Goal: Information Seeking & Learning: Learn about a topic

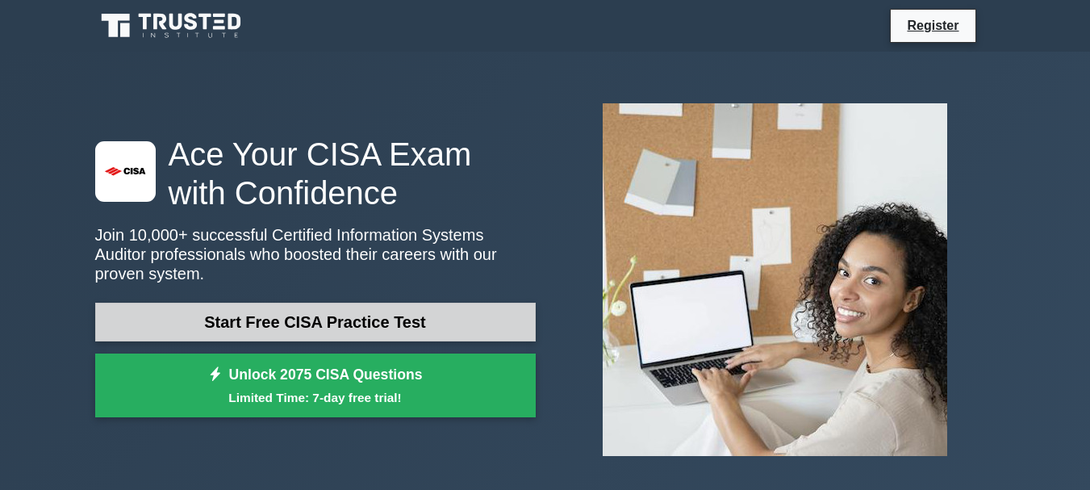
click at [294, 313] on link "Start Free CISA Practice Test" at bounding box center [315, 322] width 441 height 39
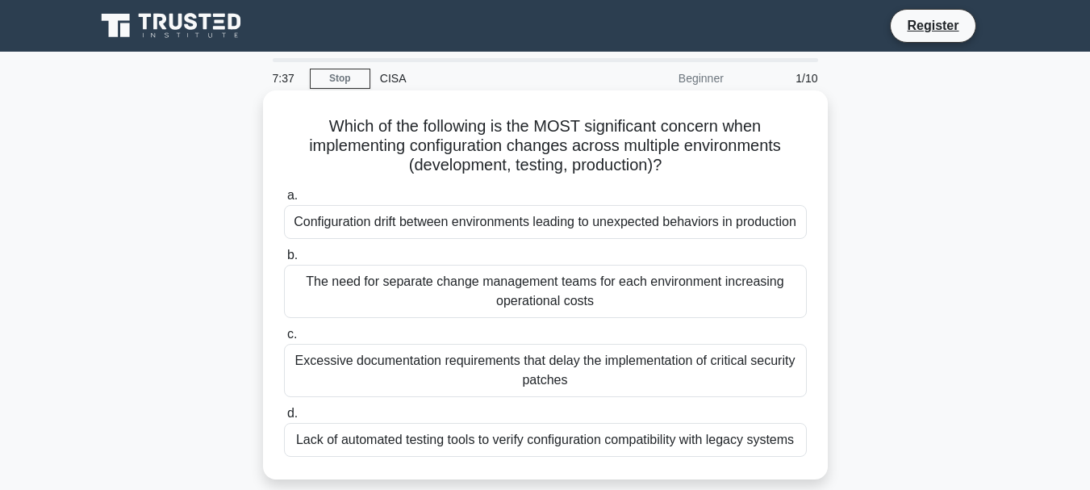
click at [449, 300] on div "The need for separate change management teams for each environment increasing o…" at bounding box center [545, 291] width 523 height 53
click at [284, 261] on input "b. The need for separate change management teams for each environment increasin…" at bounding box center [284, 255] width 0 height 10
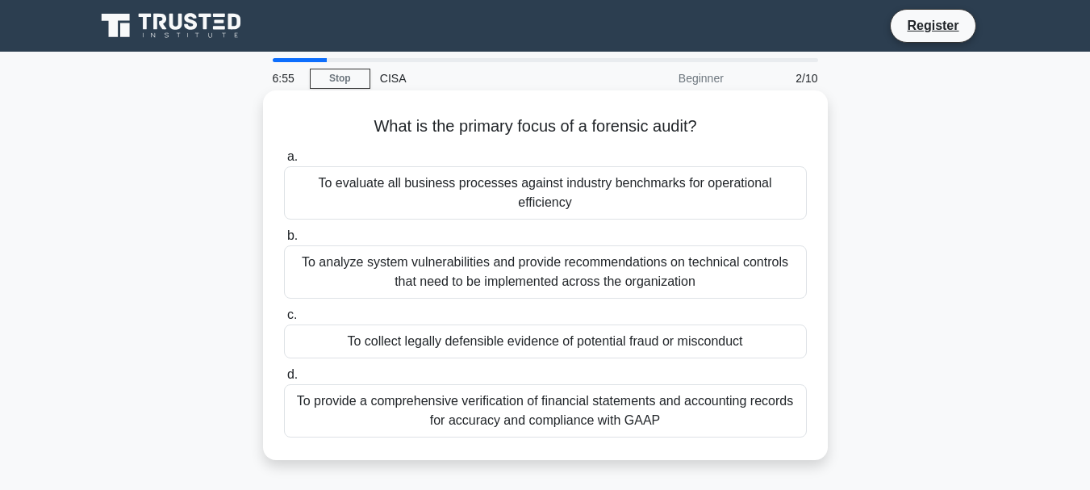
click at [457, 324] on div "To collect legally defensible evidence of potential fraud or misconduct" at bounding box center [545, 341] width 523 height 34
click at [284, 320] on input "c. To collect legally defensible evidence of potential fraud or misconduct" at bounding box center [284, 315] width 0 height 10
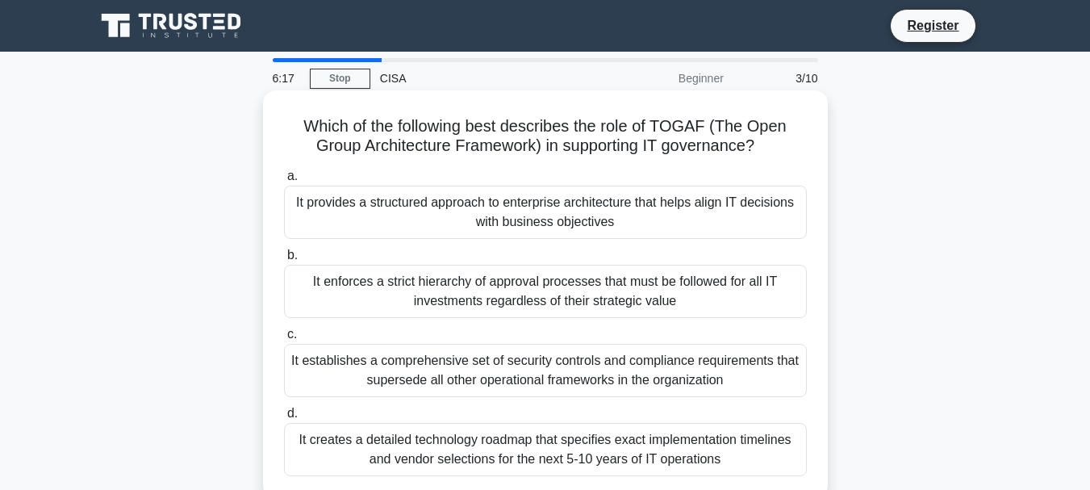
scroll to position [81, 0]
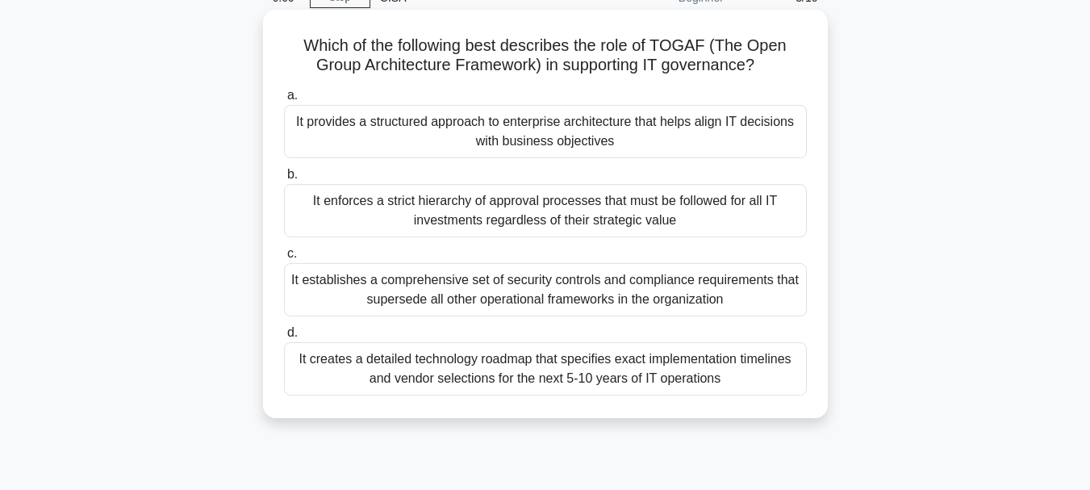
click at [482, 123] on div "It provides a structured approach to enterprise architecture that helps align I…" at bounding box center [545, 131] width 523 height 53
click at [284, 101] on input "a. It provides a structured approach to enterprise architecture that helps alig…" at bounding box center [284, 95] width 0 height 10
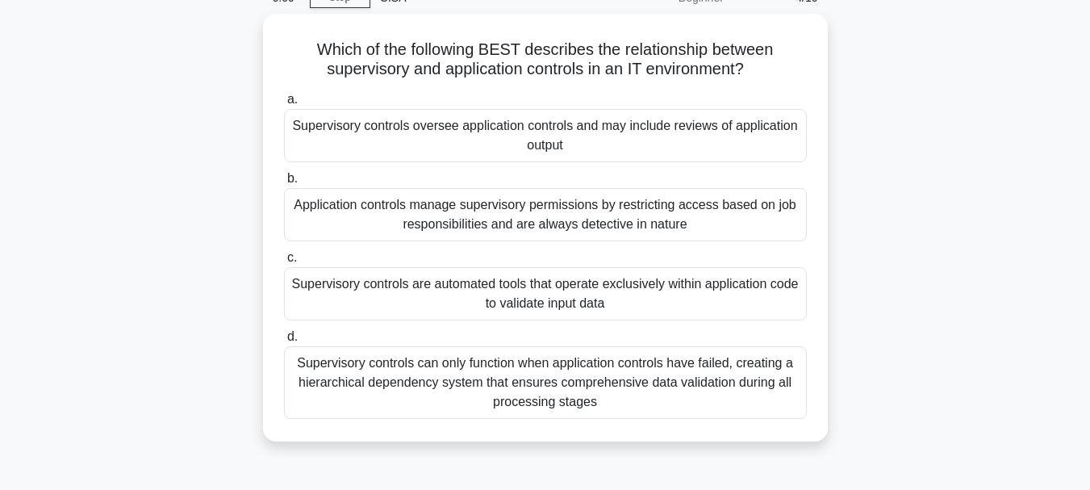
scroll to position [0, 0]
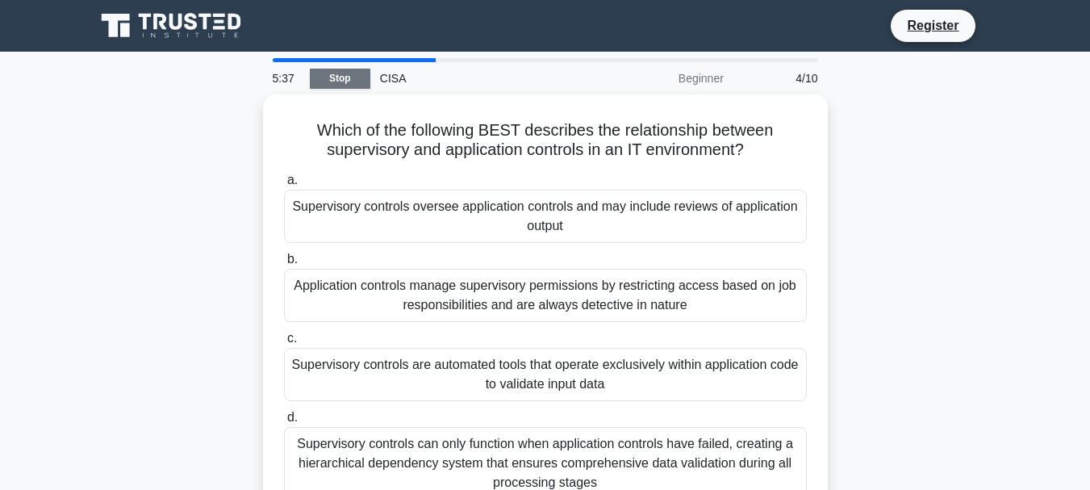
click at [343, 83] on link "Stop" at bounding box center [340, 79] width 61 height 20
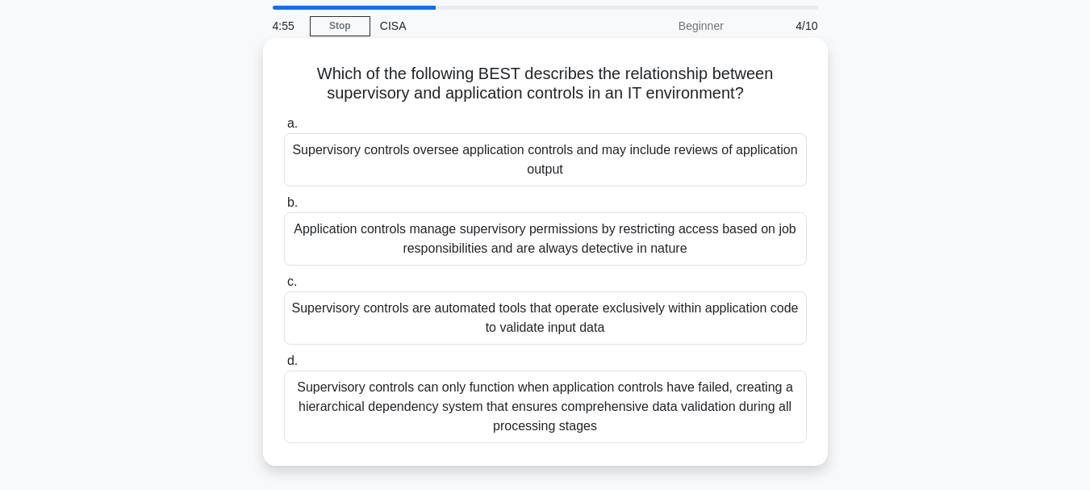
scroll to position [81, 0]
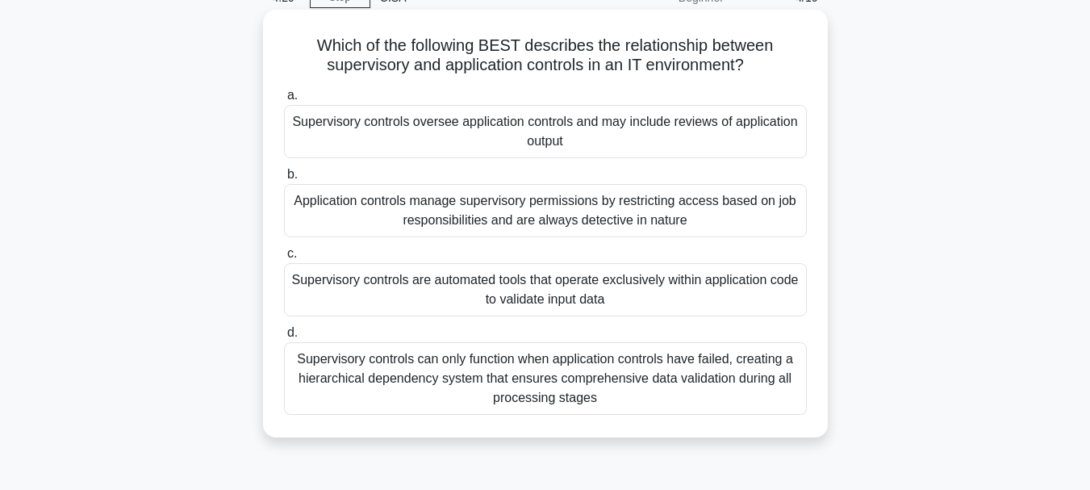
click at [520, 120] on div "Supervisory controls oversee application controls and may include reviews of ap…" at bounding box center [545, 131] width 523 height 53
click at [284, 101] on input "a. Supervisory controls oversee application controls and may include reviews of…" at bounding box center [284, 95] width 0 height 10
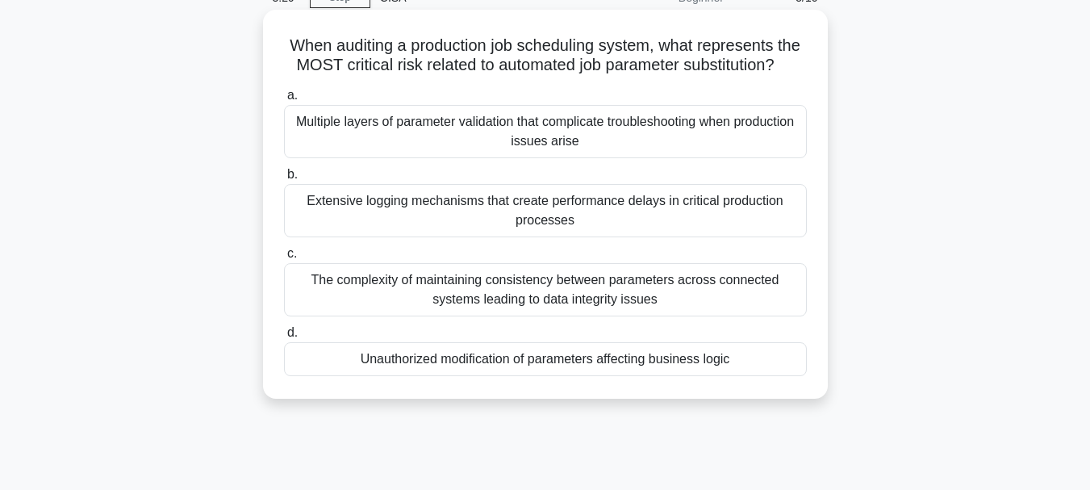
click at [518, 301] on div "The complexity of maintaining consistency between parameters across connected s…" at bounding box center [545, 289] width 523 height 53
click at [284, 259] on input "c. The complexity of maintaining consistency between parameters across connecte…" at bounding box center [284, 254] width 0 height 10
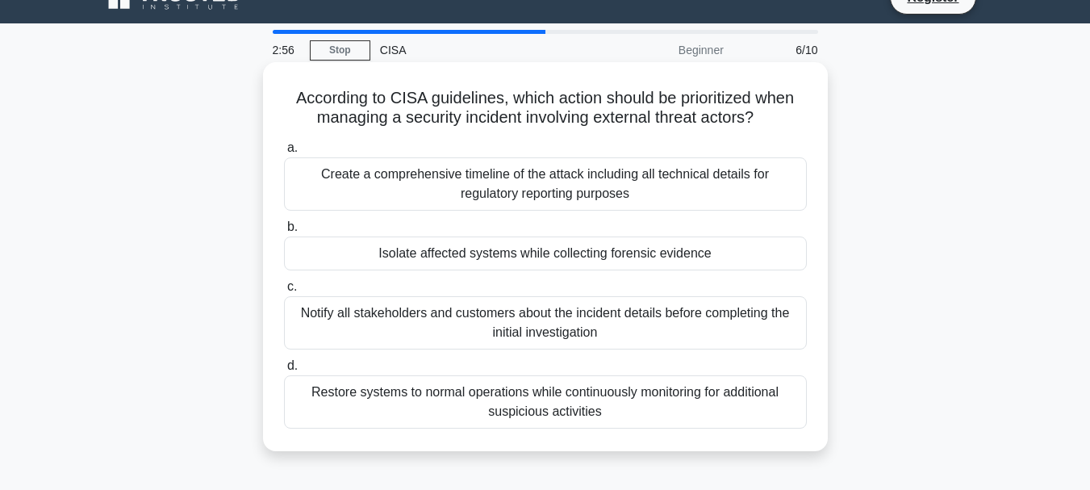
scroll to position [0, 0]
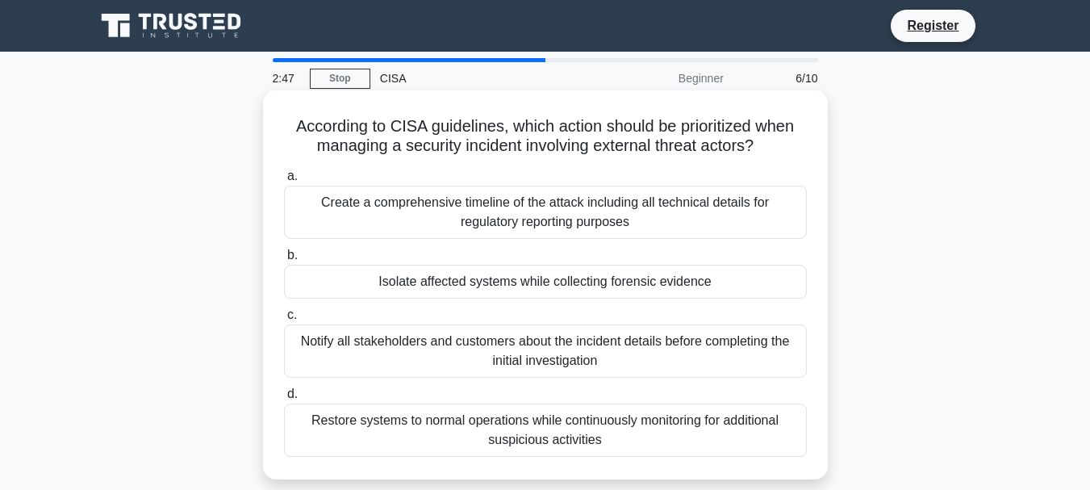
click at [560, 222] on div "Create a comprehensive timeline of the attack including all technical details f…" at bounding box center [545, 212] width 523 height 53
click at [284, 182] on input "a. Create a comprehensive timeline of the attack including all technical detail…" at bounding box center [284, 176] width 0 height 10
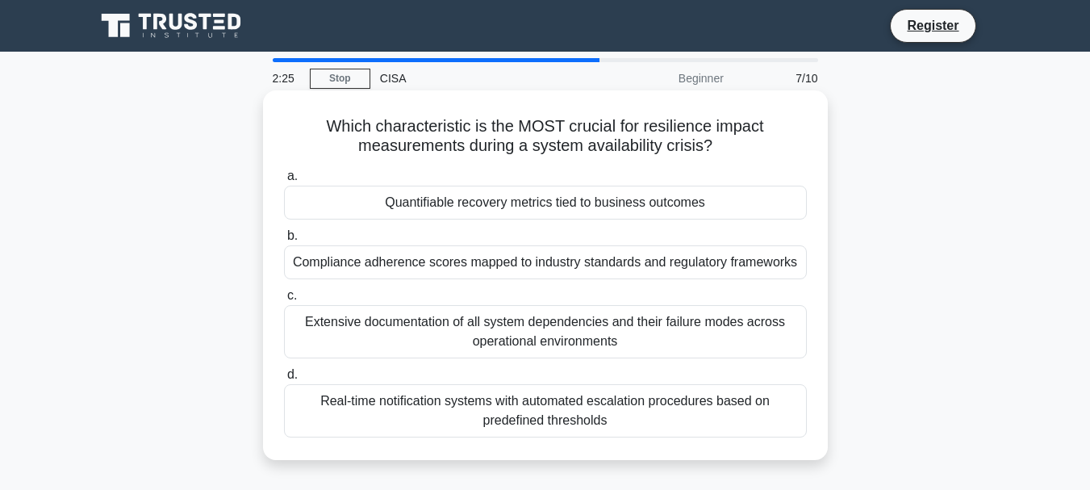
click at [513, 201] on div "Quantifiable recovery metrics tied to business outcomes" at bounding box center [545, 203] width 523 height 34
click at [284, 182] on input "a. Quantifiable recovery metrics tied to business outcomes" at bounding box center [284, 176] width 0 height 10
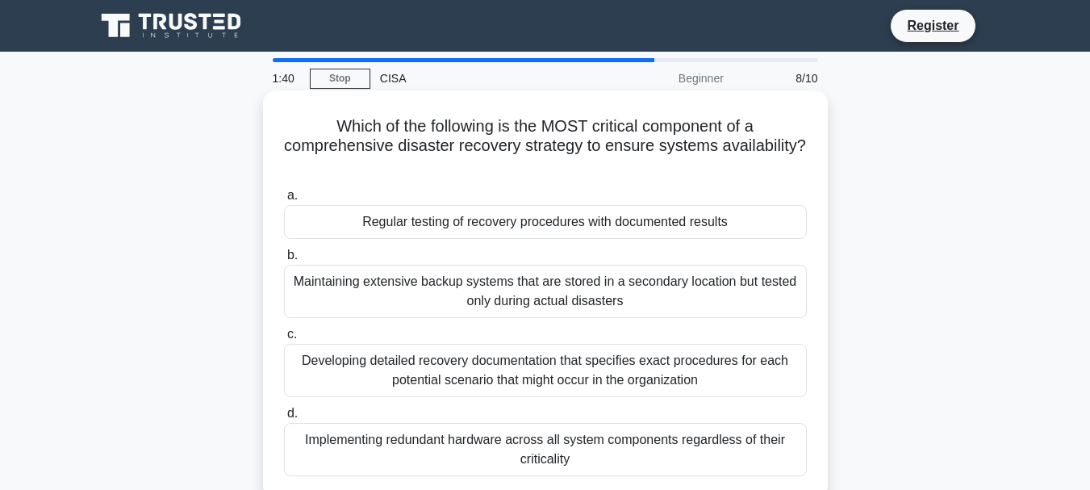
click at [466, 228] on div "Regular testing of recovery procedures with documented results" at bounding box center [545, 222] width 523 height 34
click at [284, 201] on input "a. Regular testing of recovery procedures with documented results" at bounding box center [284, 195] width 0 height 10
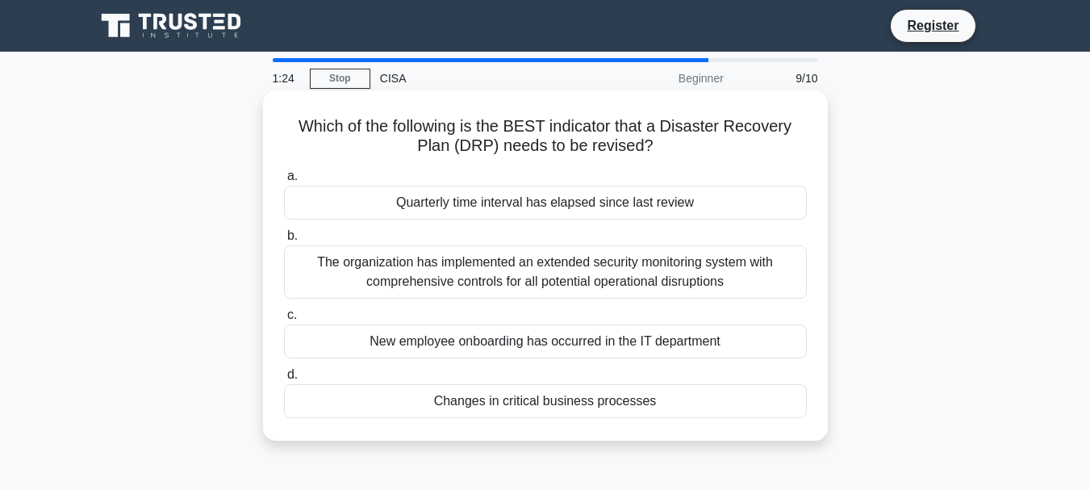
click at [487, 401] on div "Changes in critical business processes" at bounding box center [545, 401] width 523 height 34
click at [284, 380] on input "d. Changes in critical business processes" at bounding box center [284, 375] width 0 height 10
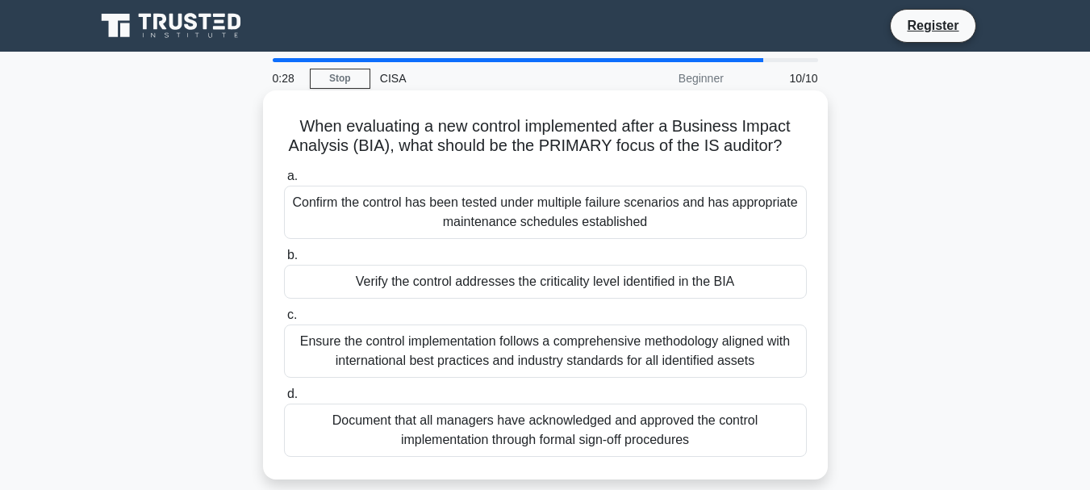
click at [420, 196] on div "Confirm the control has been tested under multiple failure scenarios and has ap…" at bounding box center [545, 212] width 523 height 53
click at [284, 182] on input "a. Confirm the control has been tested under multiple failure scenarios and has…" at bounding box center [284, 176] width 0 height 10
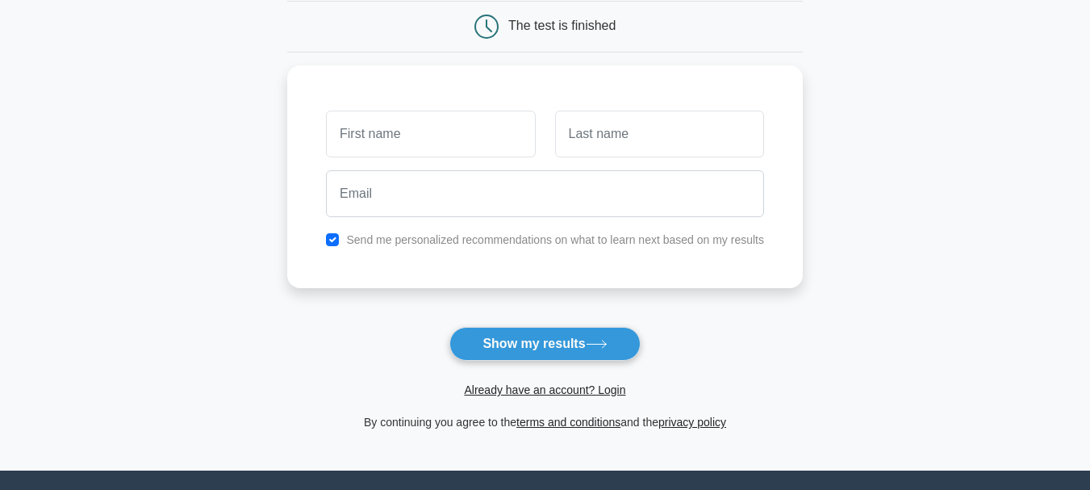
scroll to position [161, 0]
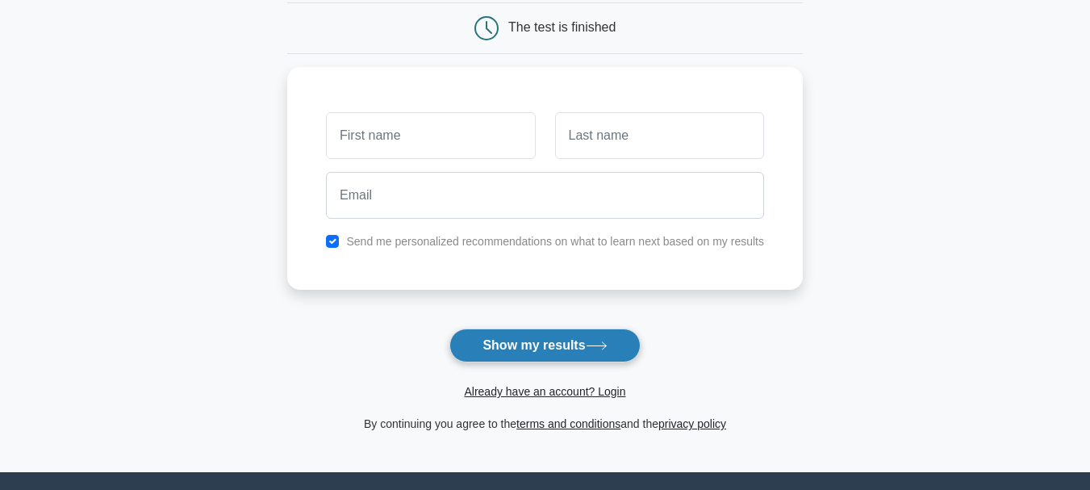
click at [531, 342] on button "Show my results" at bounding box center [544, 345] width 190 height 34
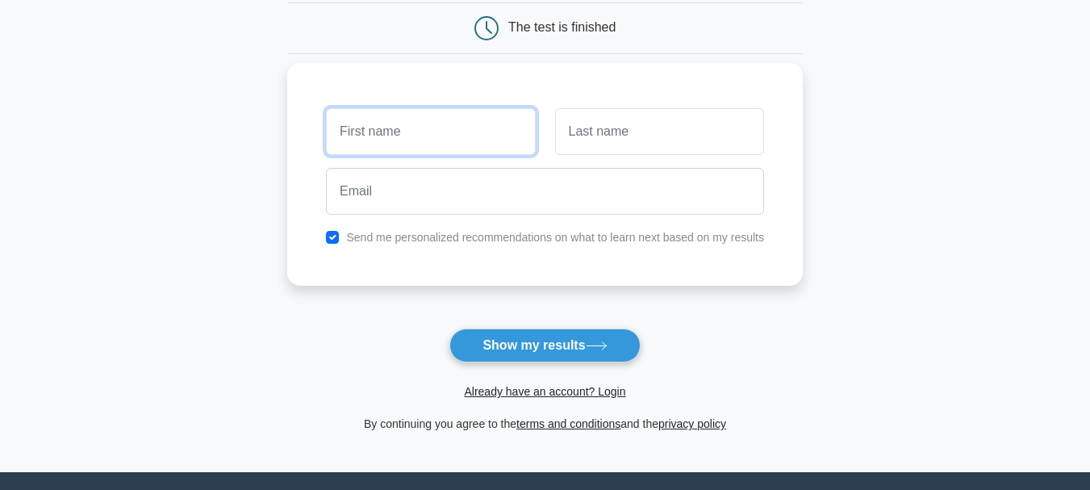
click at [397, 132] on input "text" at bounding box center [430, 131] width 209 height 47
type input "Abubakary"
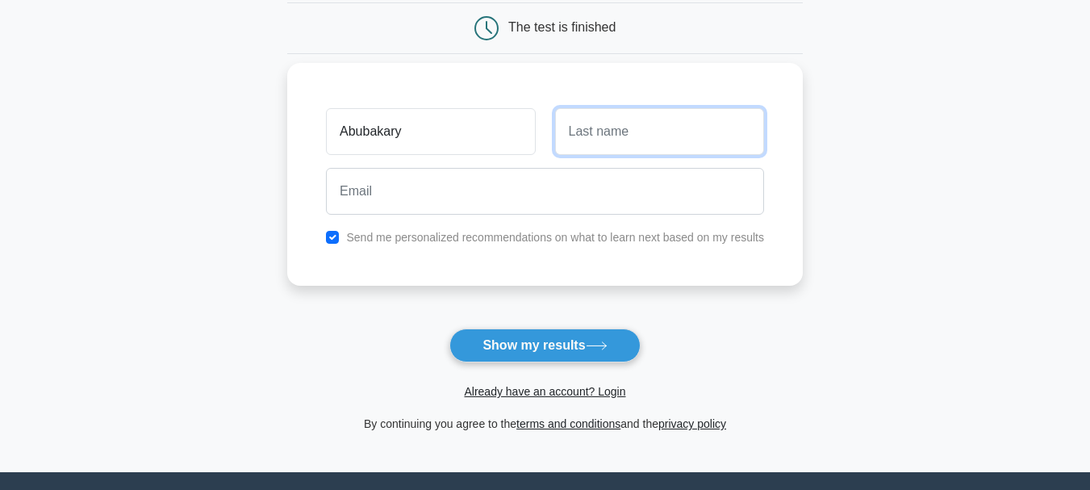
click at [579, 133] on input "text" at bounding box center [659, 131] width 209 height 47
type input "Kerefu"
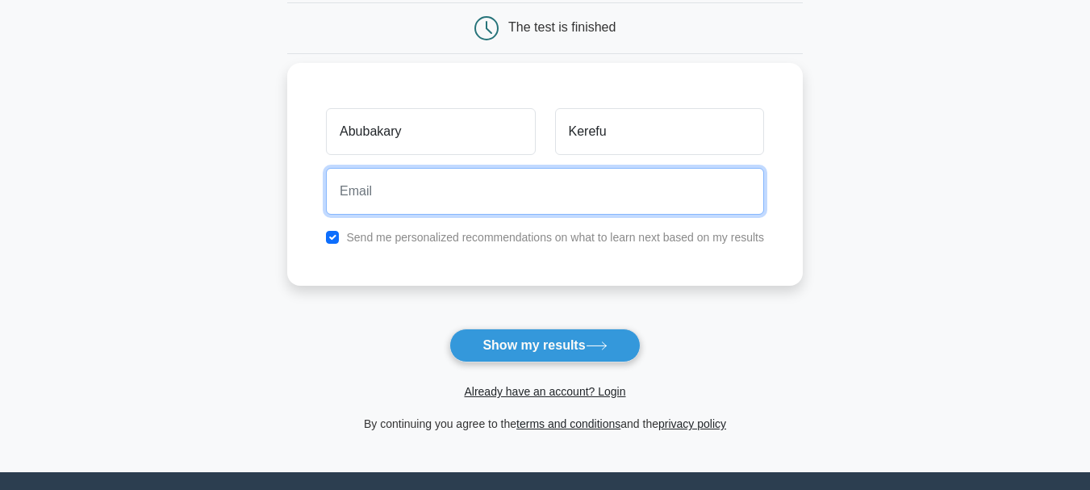
click at [469, 194] on input "email" at bounding box center [545, 191] width 438 height 47
type input "kerefu0@gmail.com"
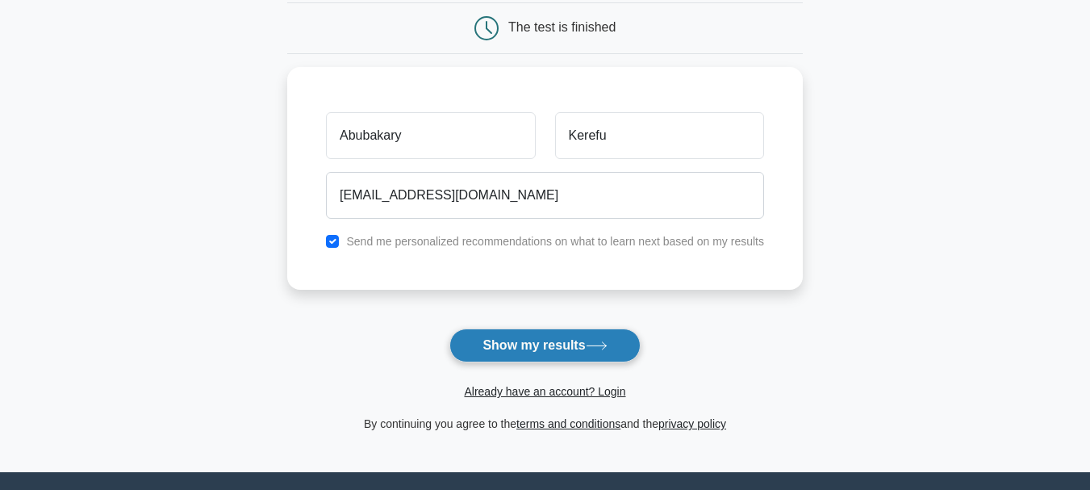
click at [516, 348] on button "Show my results" at bounding box center [544, 345] width 190 height 34
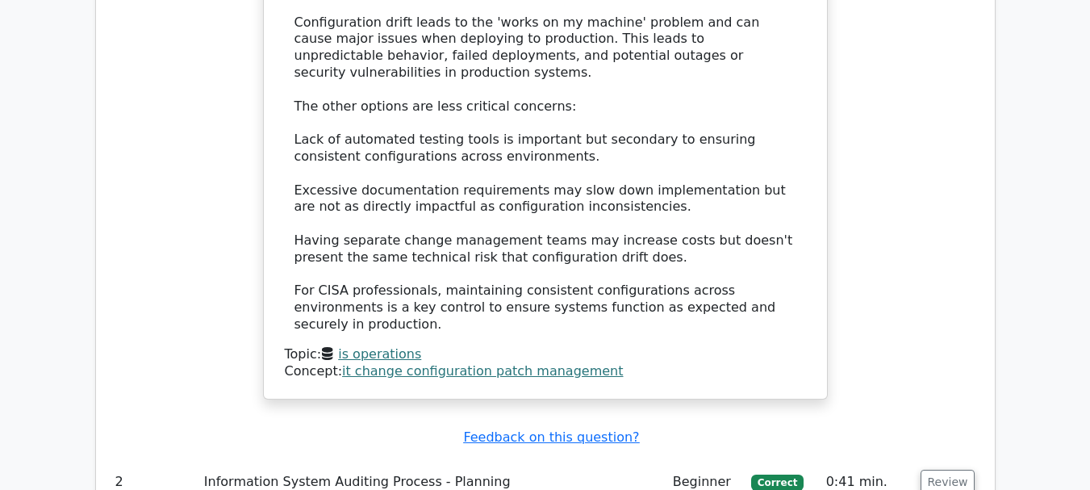
scroll to position [1936, 0]
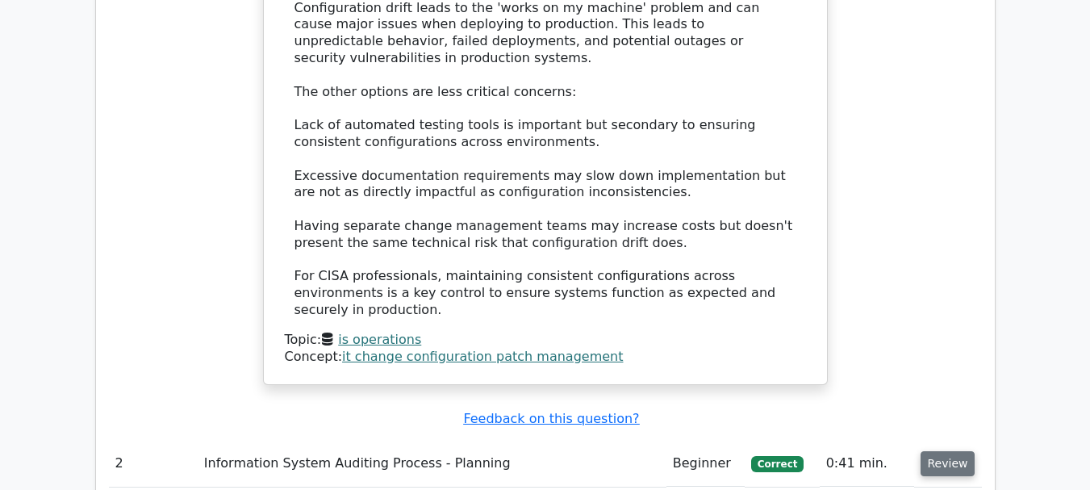
click at [935, 451] on button "Review" at bounding box center [948, 463] width 55 height 25
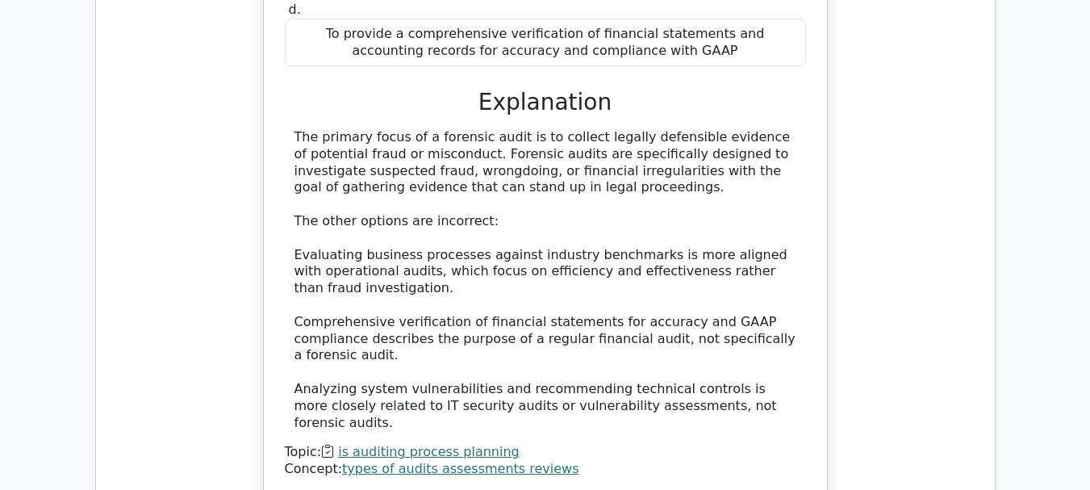
scroll to position [2743, 0]
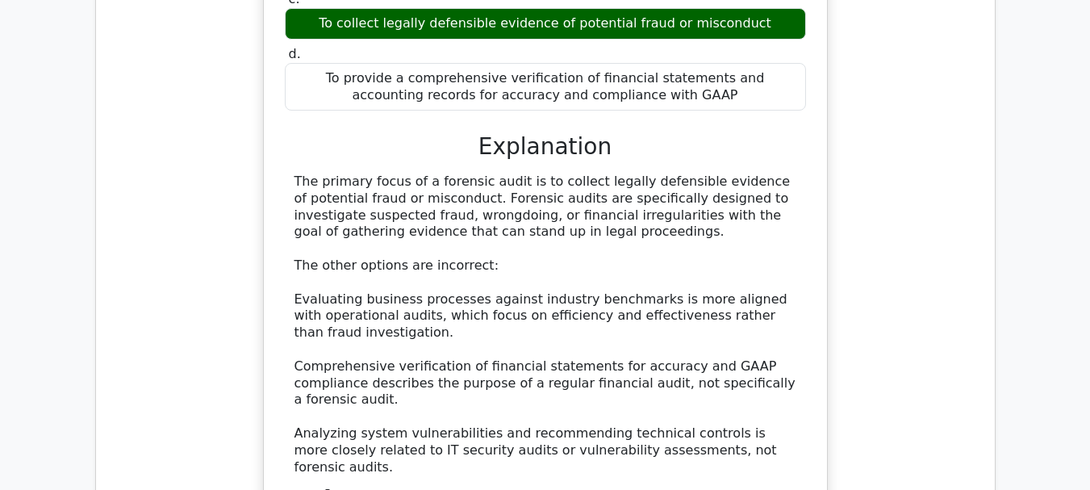
scroll to position [2582, 0]
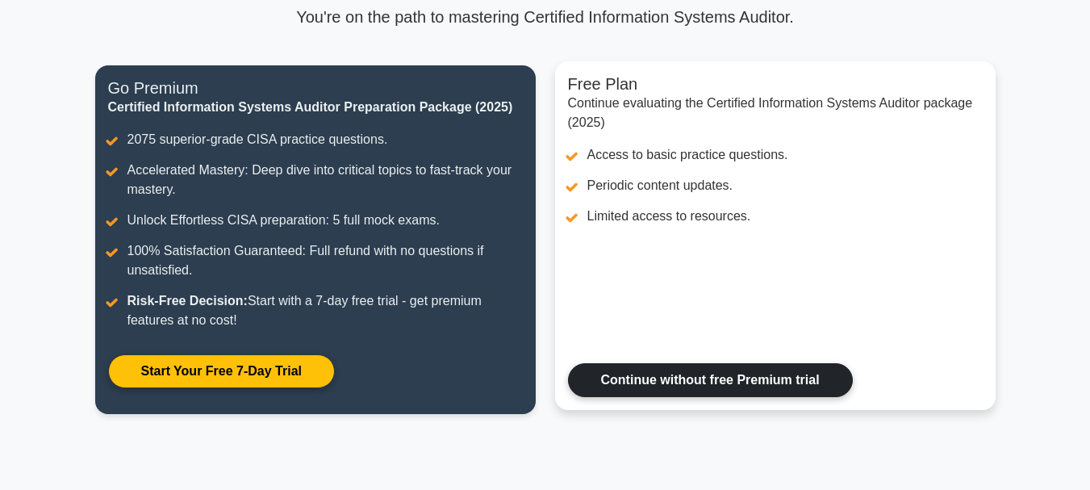
scroll to position [242, 0]
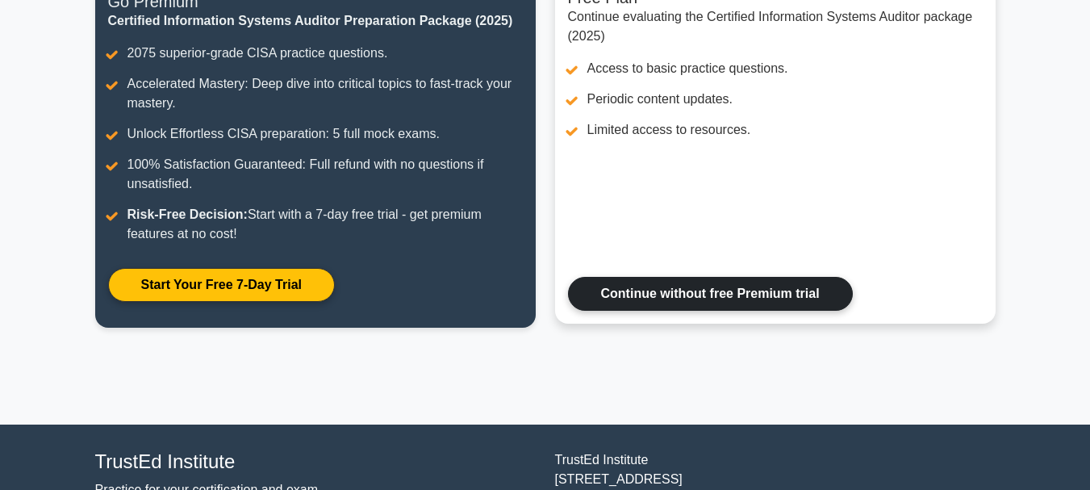
click at [599, 299] on link "Continue without free Premium trial" at bounding box center [710, 294] width 285 height 34
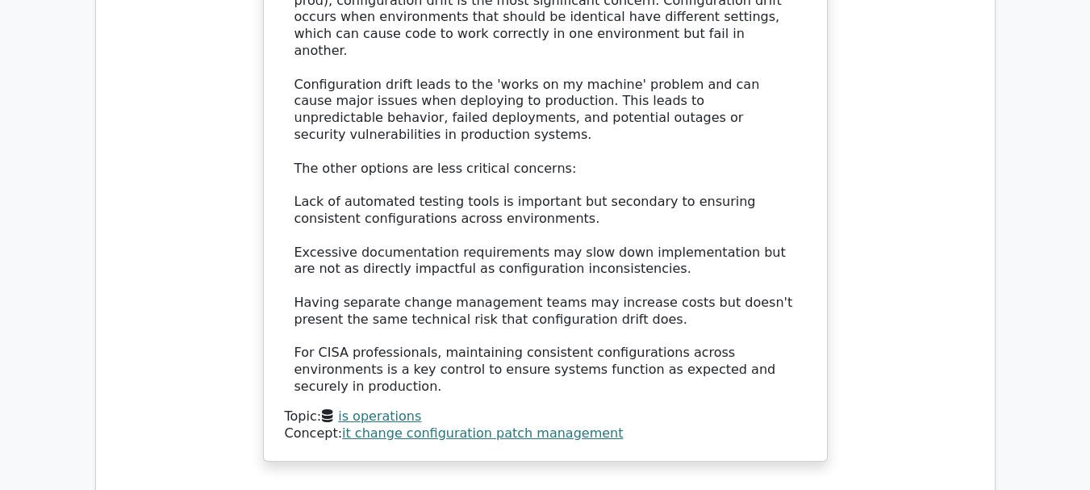
scroll to position [2017, 0]
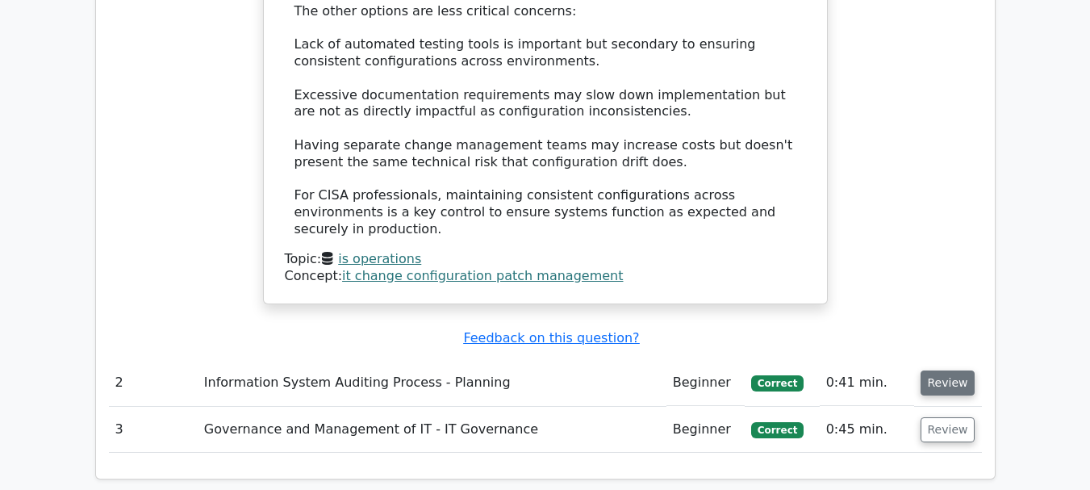
click at [929, 370] on button "Review" at bounding box center [948, 382] width 55 height 25
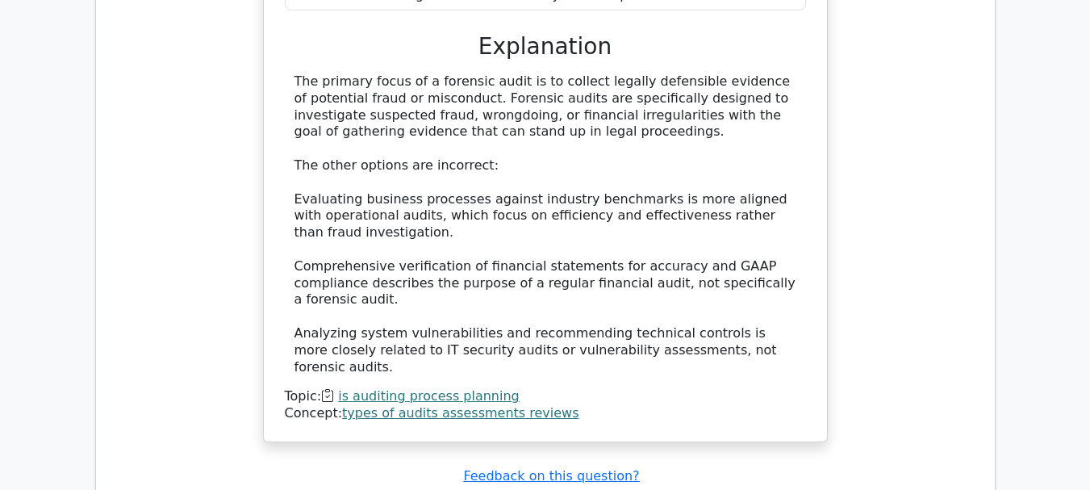
scroll to position [2743, 0]
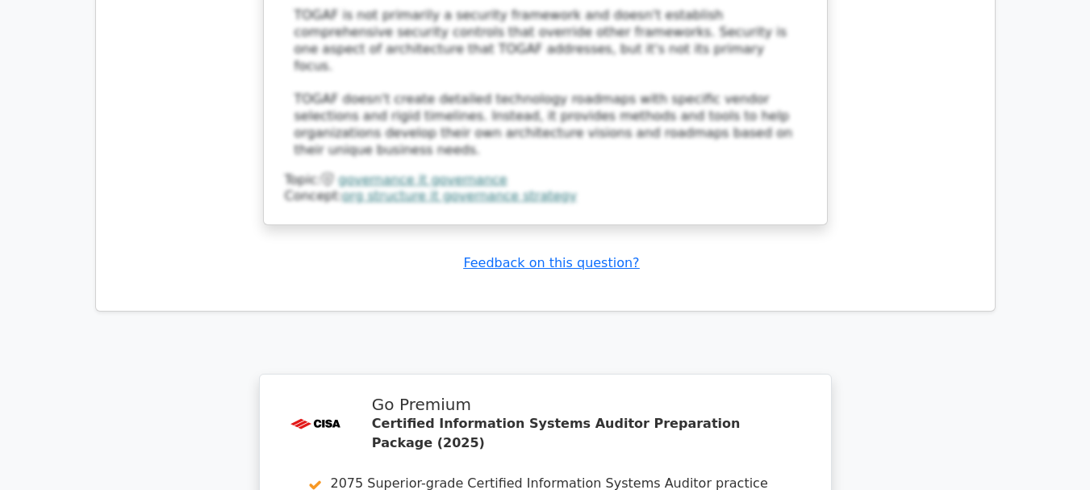
scroll to position [3873, 0]
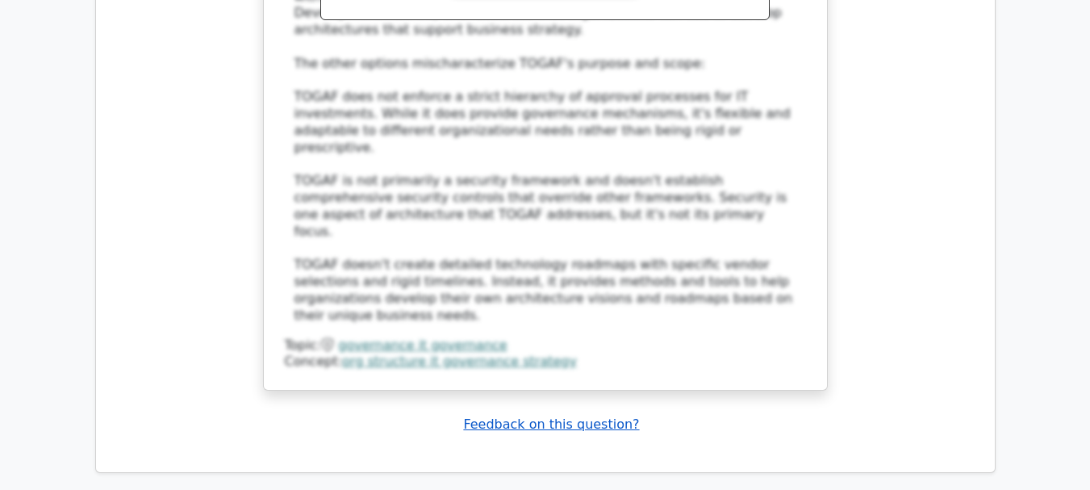
click at [593, 416] on u "Feedback on this question?" at bounding box center [551, 423] width 176 height 15
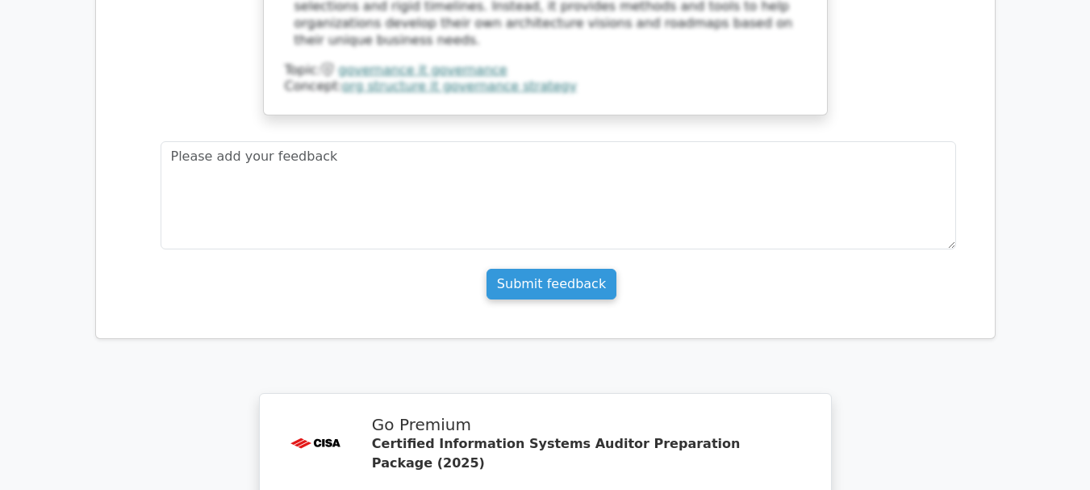
scroll to position [4378, 0]
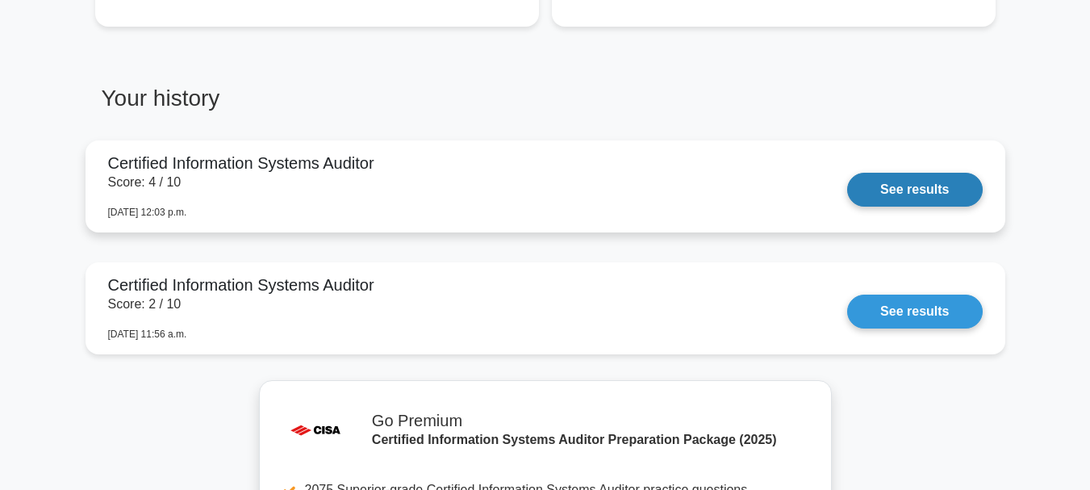
scroll to position [1210, 0]
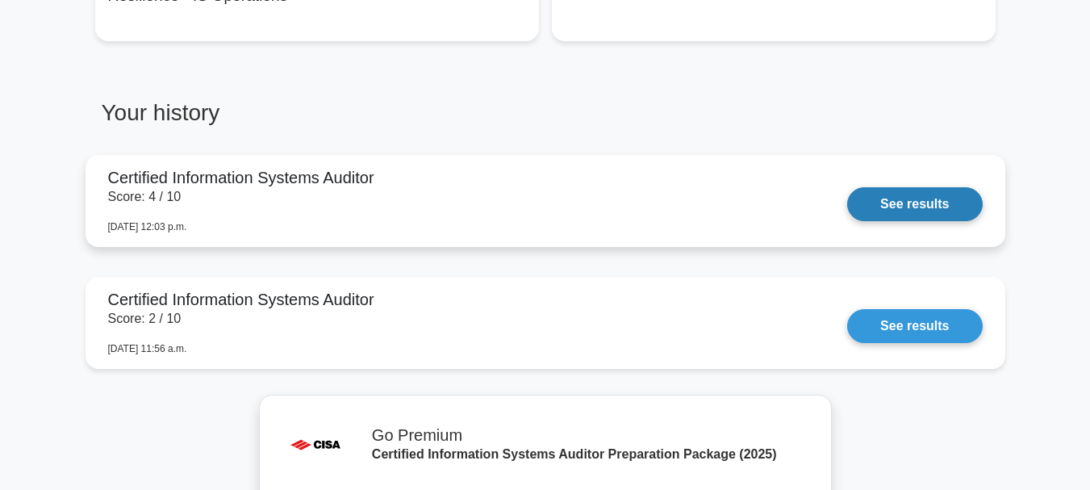
click at [911, 202] on link "See results" at bounding box center [914, 204] width 135 height 34
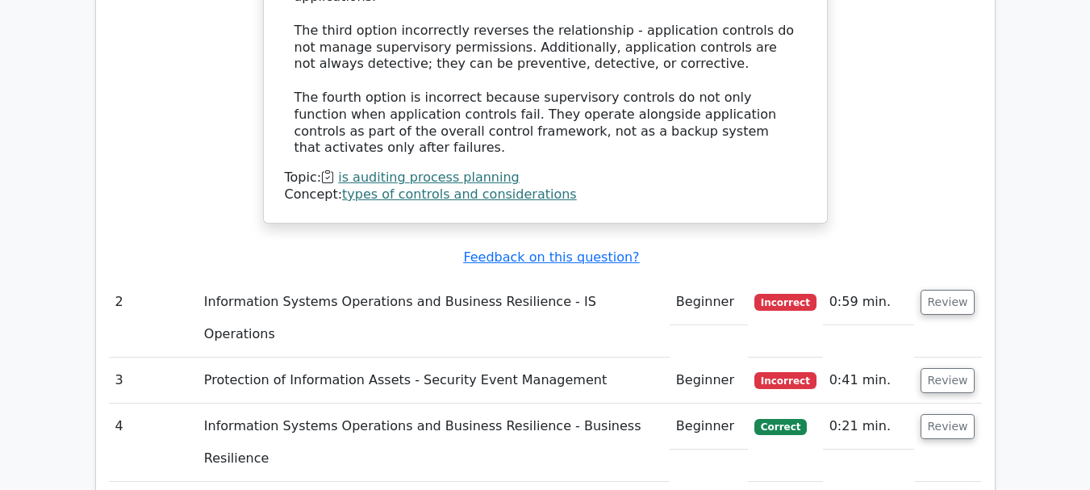
scroll to position [2017, 0]
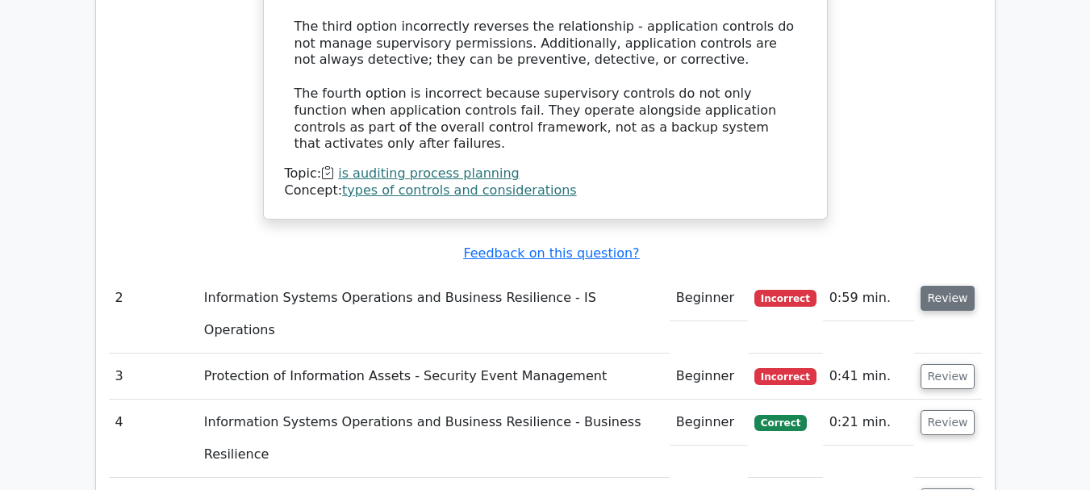
click at [943, 286] on button "Review" at bounding box center [948, 298] width 55 height 25
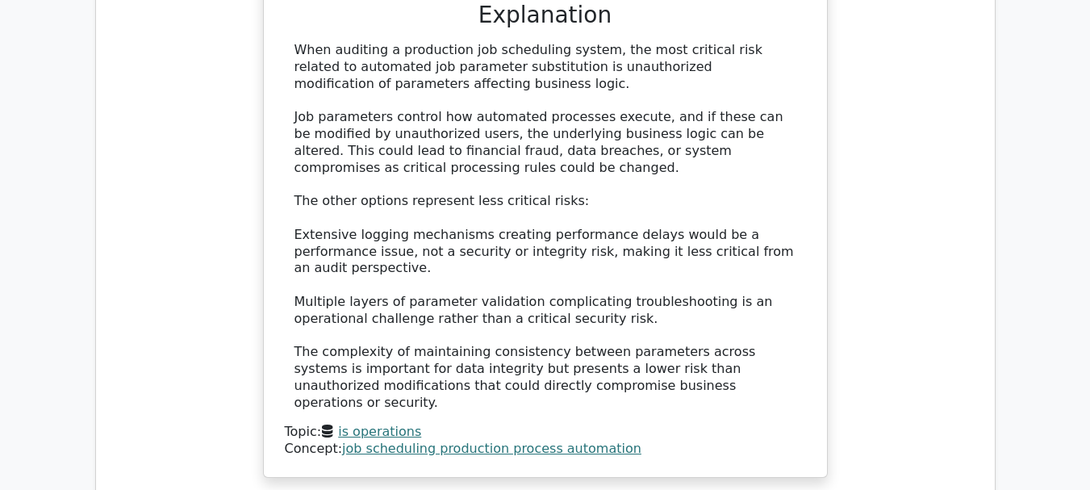
scroll to position [2824, 0]
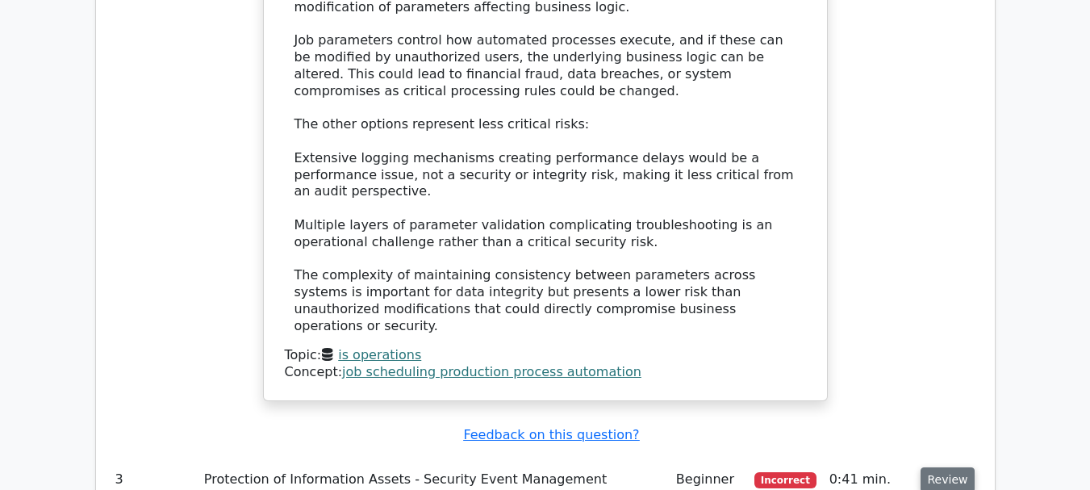
click at [942, 467] on button "Review" at bounding box center [948, 479] width 55 height 25
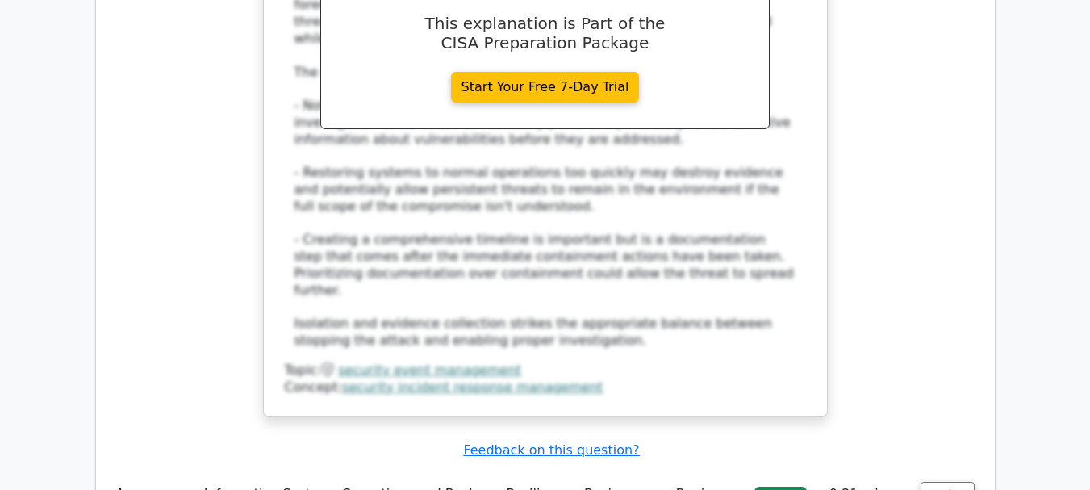
scroll to position [3792, 0]
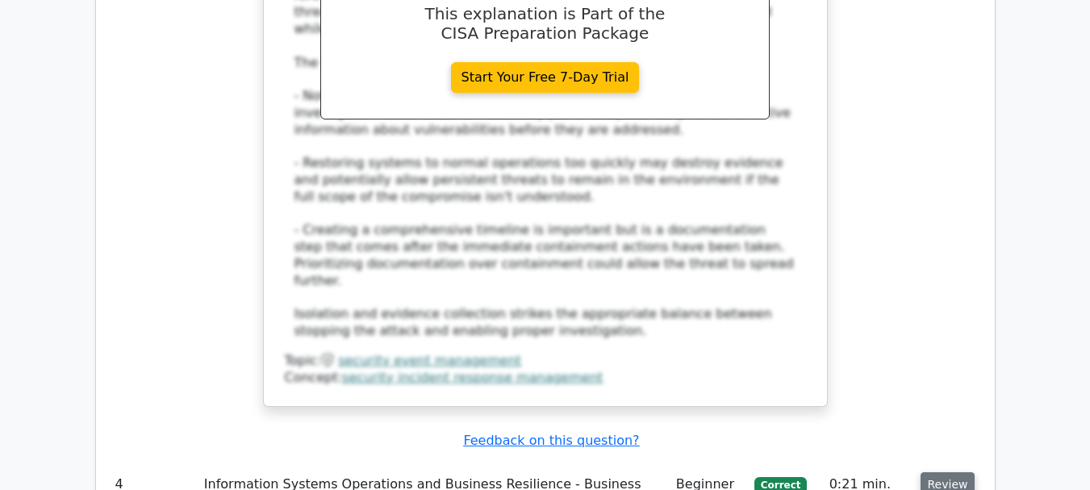
click at [959, 472] on button "Review" at bounding box center [948, 484] width 55 height 25
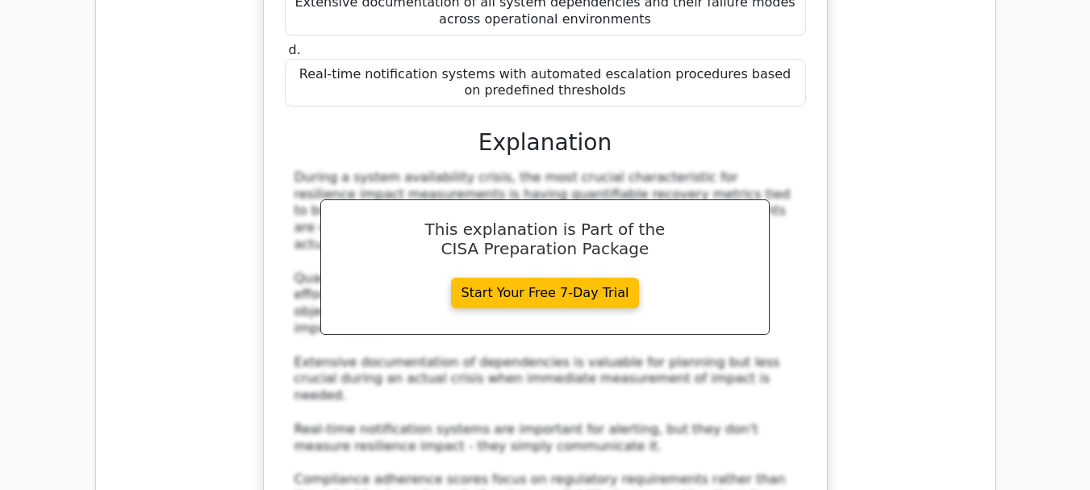
scroll to position [4680, 0]
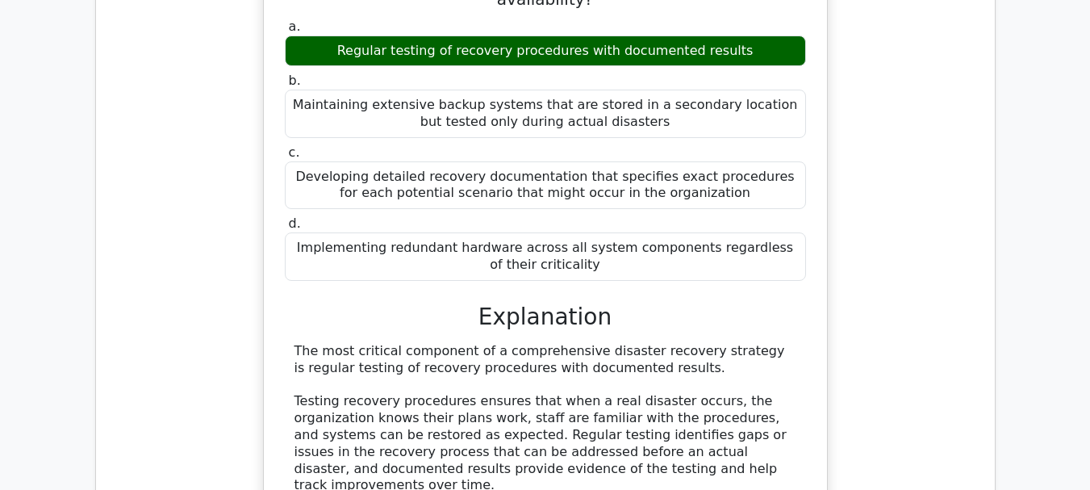
scroll to position [5487, 0]
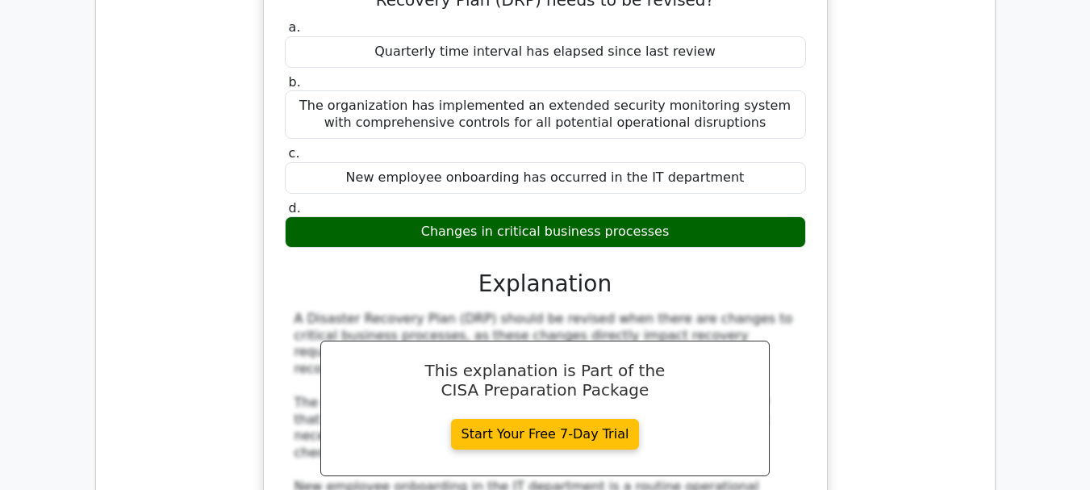
scroll to position [6374, 0]
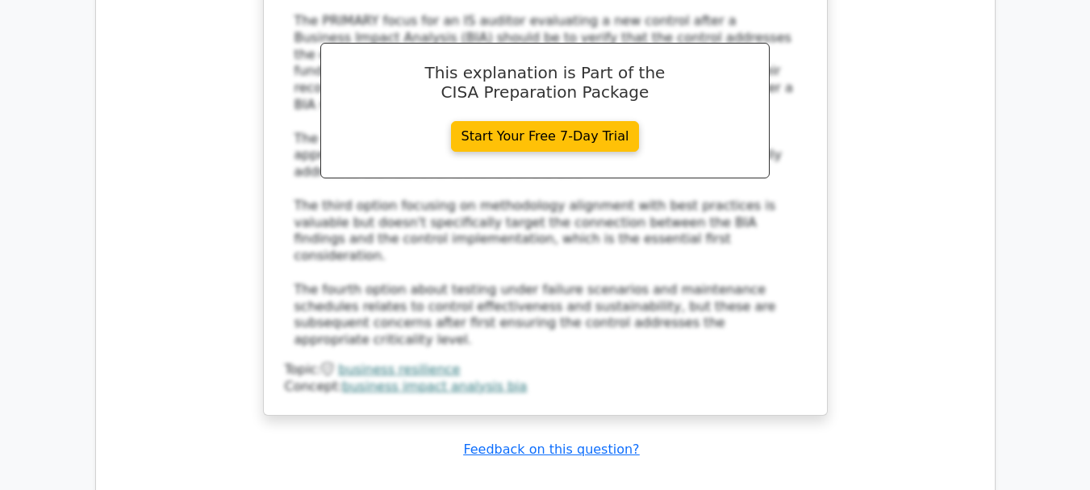
scroll to position [7609, 0]
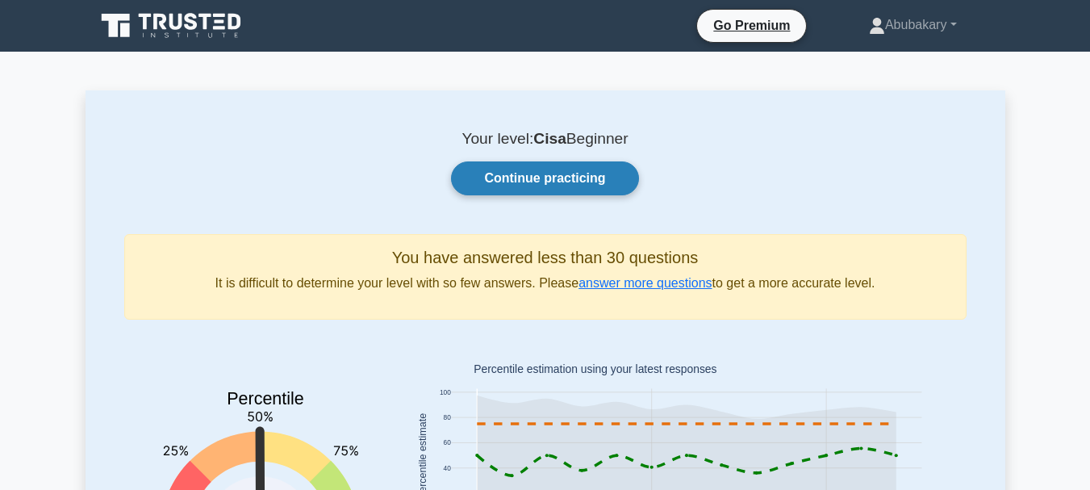
click at [550, 185] on link "Continue practicing" at bounding box center [544, 178] width 187 height 34
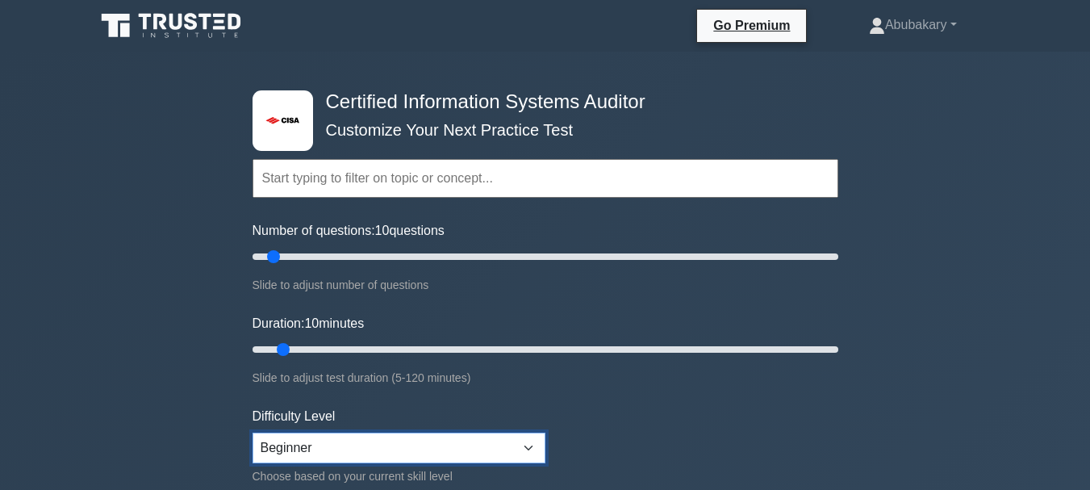
click at [528, 449] on select "Beginner Intermediate Expert" at bounding box center [399, 447] width 293 height 31
select select "intermediate"
click at [253, 432] on select "Beginner Intermediate Expert" at bounding box center [399, 447] width 293 height 31
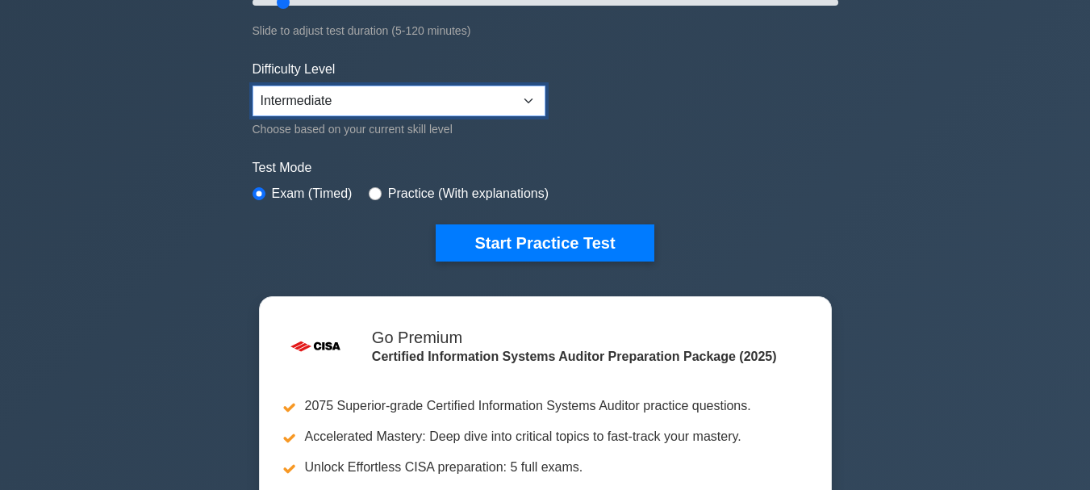
scroll to position [345, 0]
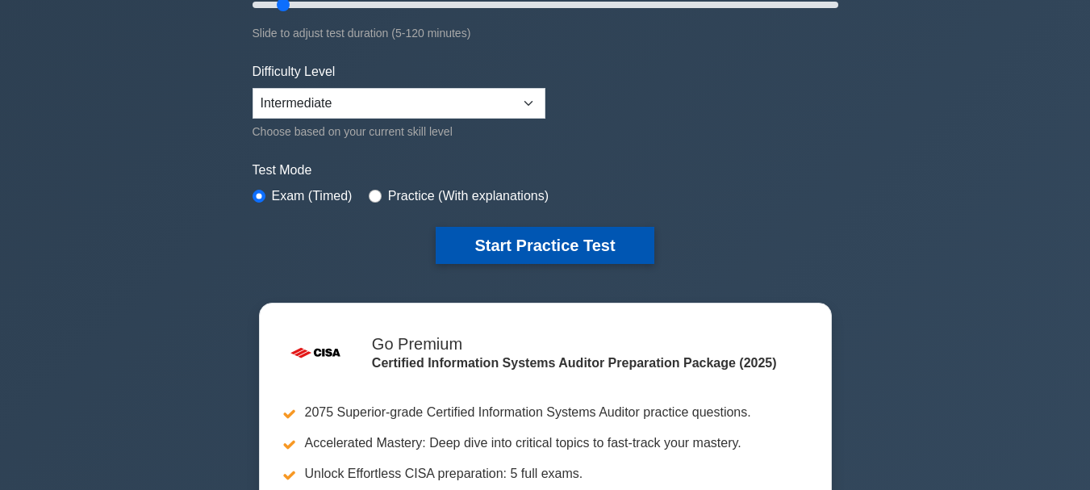
click at [541, 230] on button "Start Practice Test" at bounding box center [545, 245] width 218 height 37
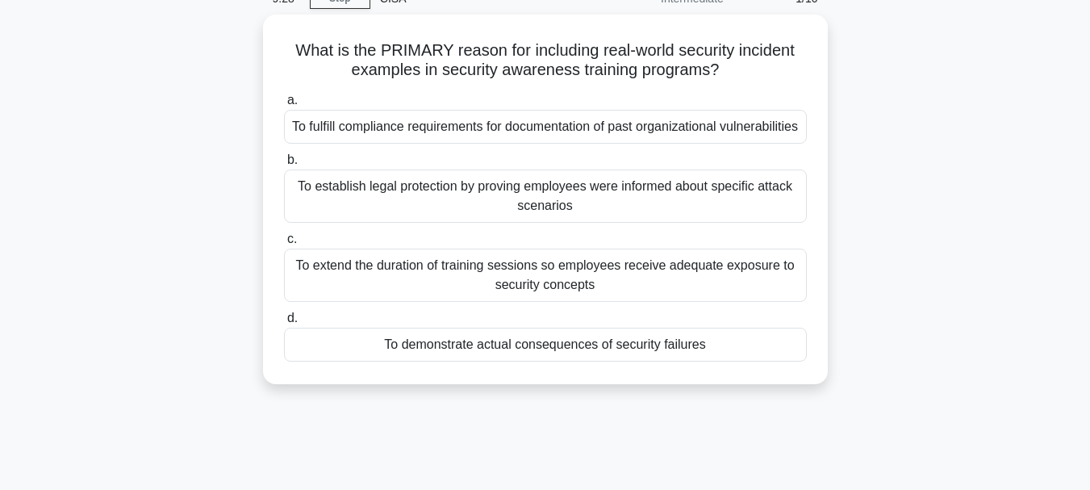
scroll to position [81, 0]
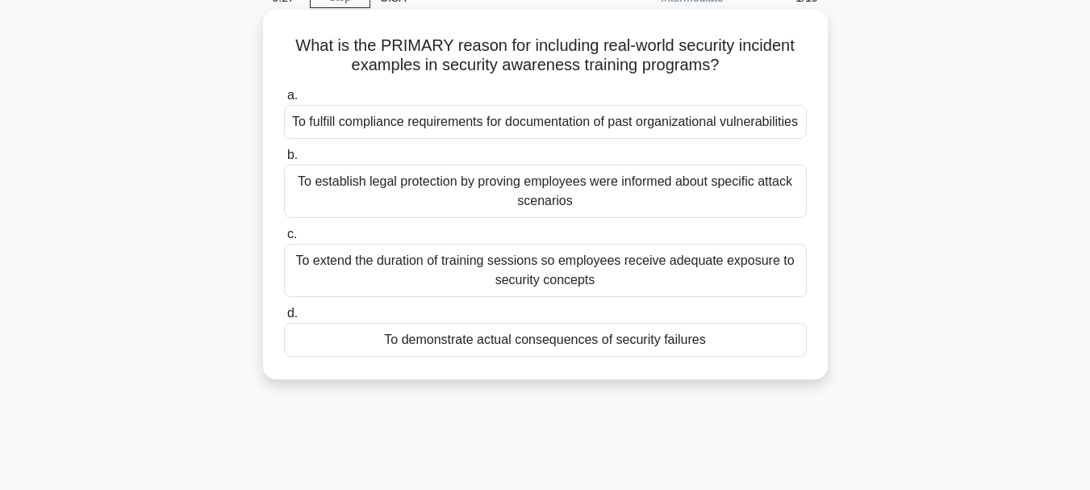
click at [495, 357] on div "To demonstrate actual consequences of security failures" at bounding box center [545, 340] width 523 height 34
click at [284, 319] on input "d. To demonstrate actual consequences of security failures" at bounding box center [284, 313] width 0 height 10
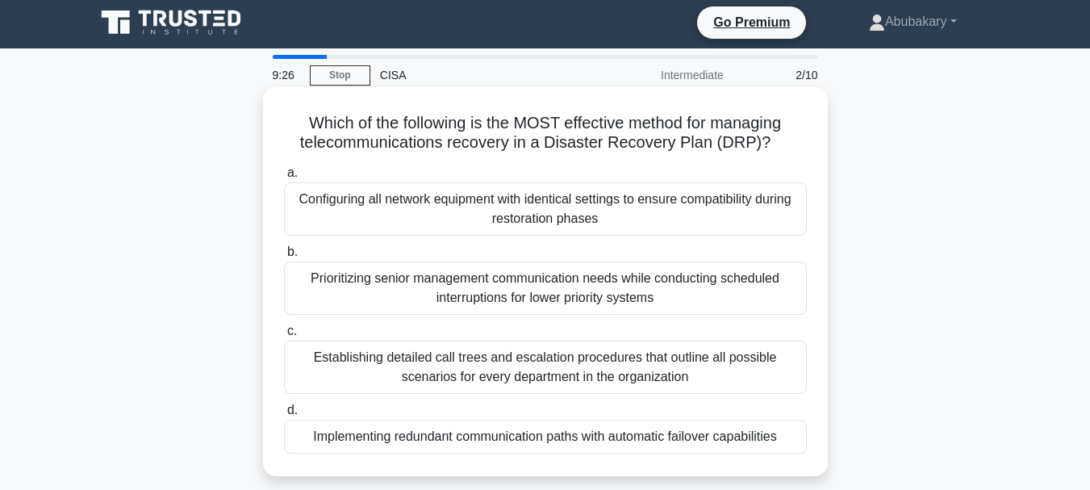
scroll to position [0, 0]
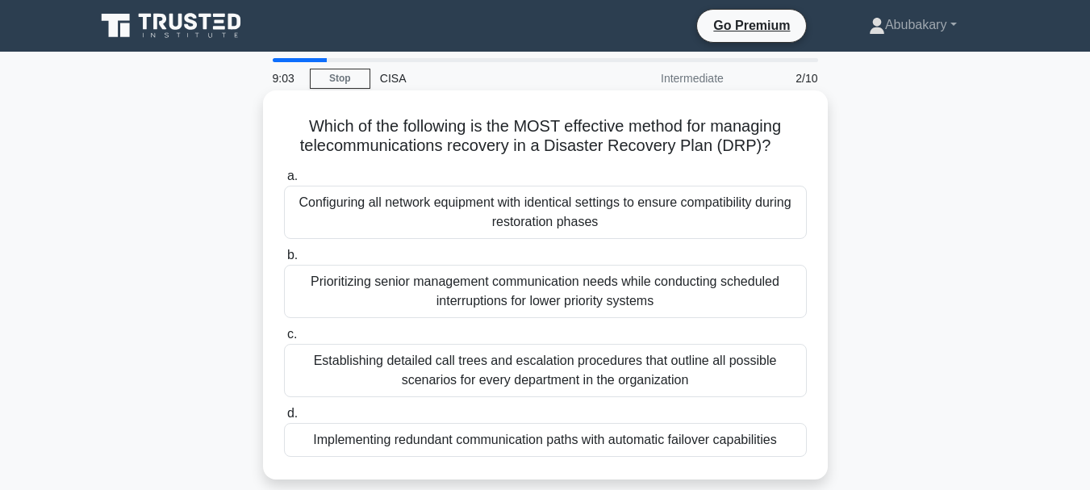
click at [445, 199] on div "Configuring all network equipment with identical settings to ensure compatibili…" at bounding box center [545, 212] width 523 height 53
click at [284, 182] on input "a. Configuring all network equipment with identical settings to ensure compatib…" at bounding box center [284, 176] width 0 height 10
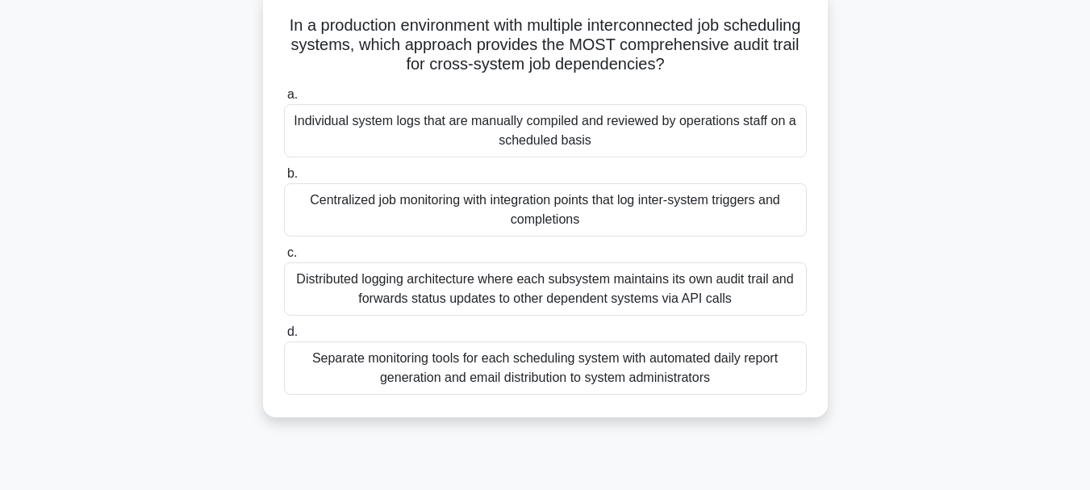
scroll to position [100, 0]
click at [453, 283] on div "Distributed logging architecture where each subsystem maintains its own audit t…" at bounding box center [545, 289] width 523 height 53
click at [284, 259] on input "c. Distributed logging architecture where each subsystem maintains its own audi…" at bounding box center [284, 254] width 0 height 10
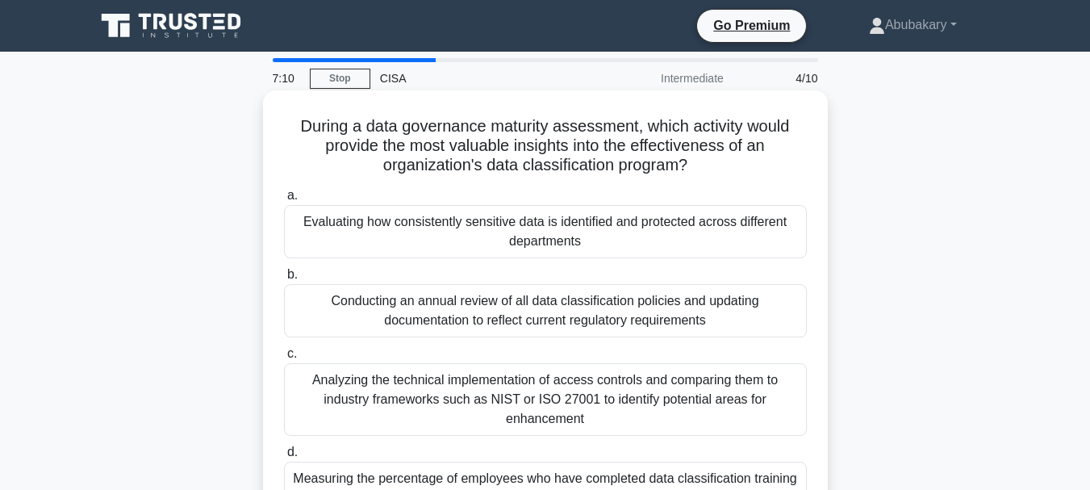
scroll to position [81, 0]
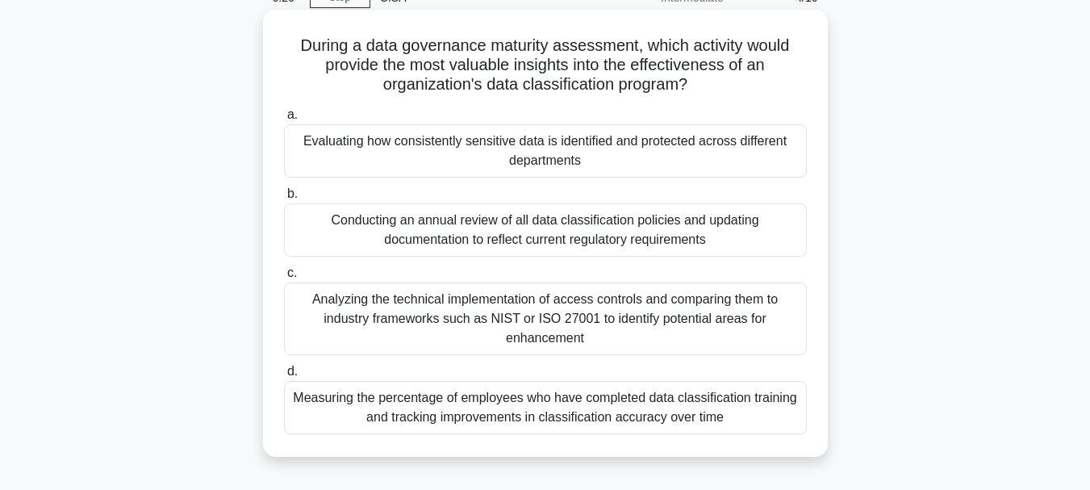
click at [471, 311] on div "Analyzing the technical implementation of access controls and comparing them to…" at bounding box center [545, 318] width 523 height 73
click at [284, 278] on input "c. Analyzing the technical implementation of access controls and comparing them…" at bounding box center [284, 273] width 0 height 10
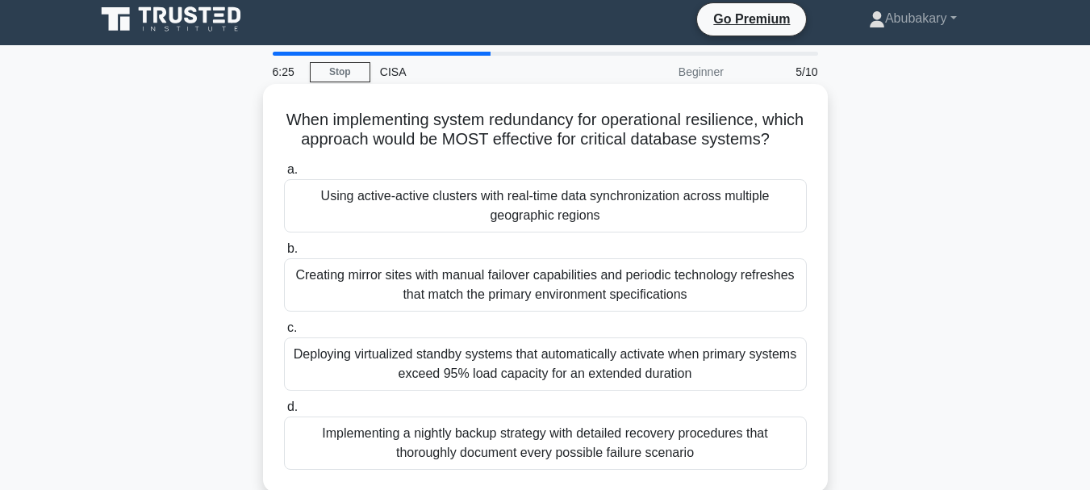
scroll to position [0, 0]
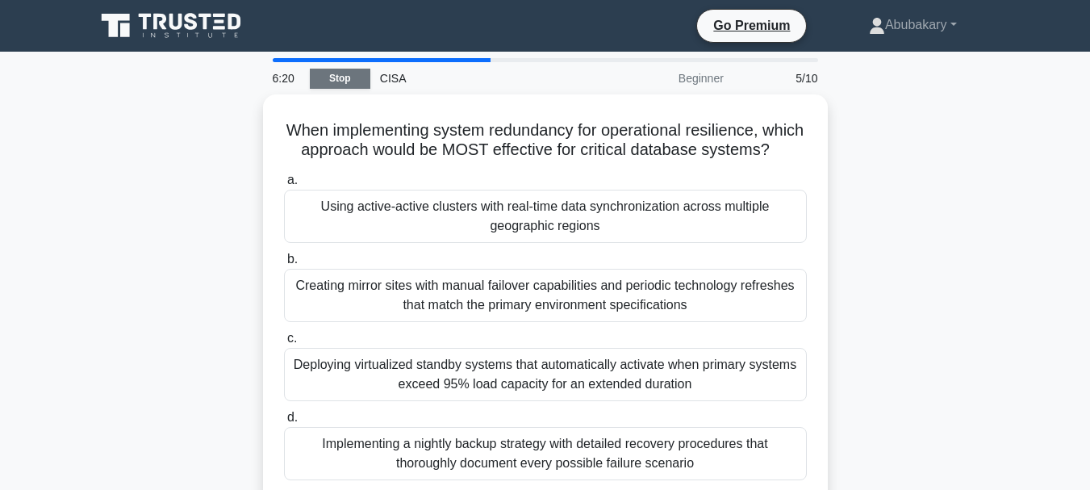
click at [327, 78] on link "Stop" at bounding box center [340, 79] width 61 height 20
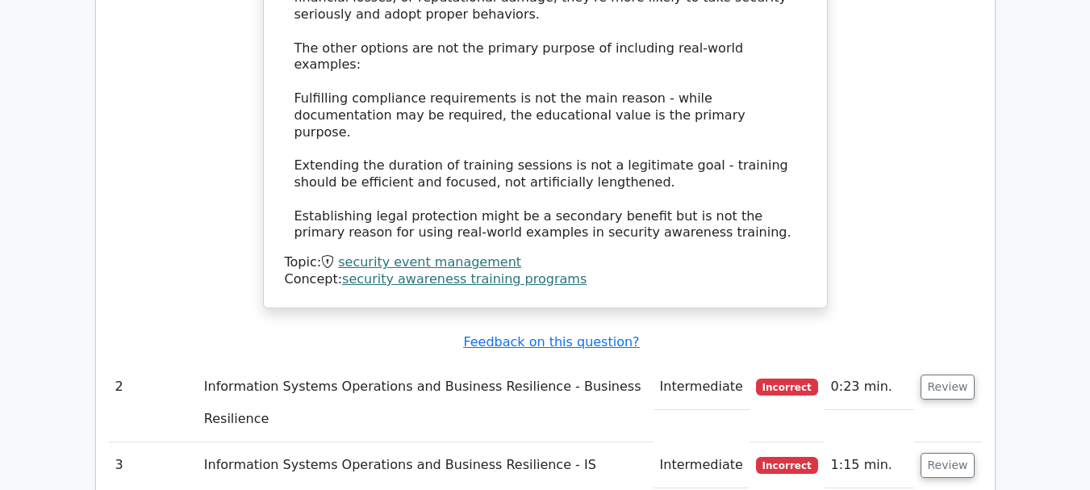
scroll to position [2017, 0]
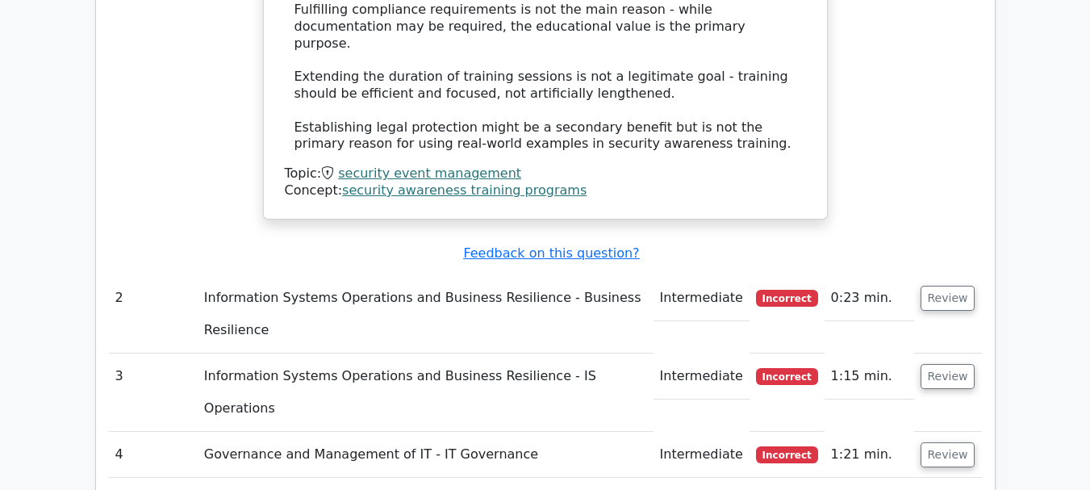
drag, startPoint x: 594, startPoint y: 243, endPoint x: 617, endPoint y: 244, distance: 23.5
click at [294, 432] on td "Governance and Management of IT - IT Governance" at bounding box center [426, 455] width 456 height 46
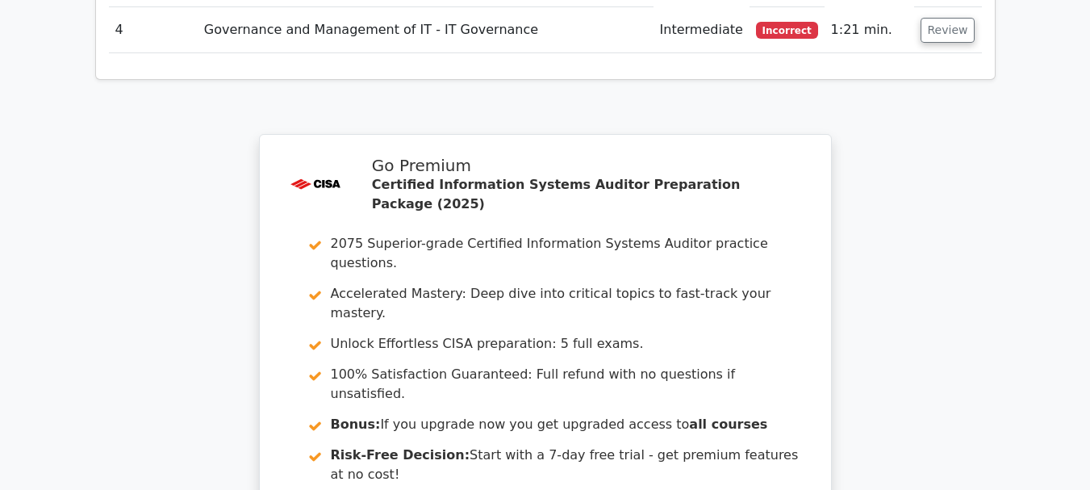
scroll to position [2551, 0]
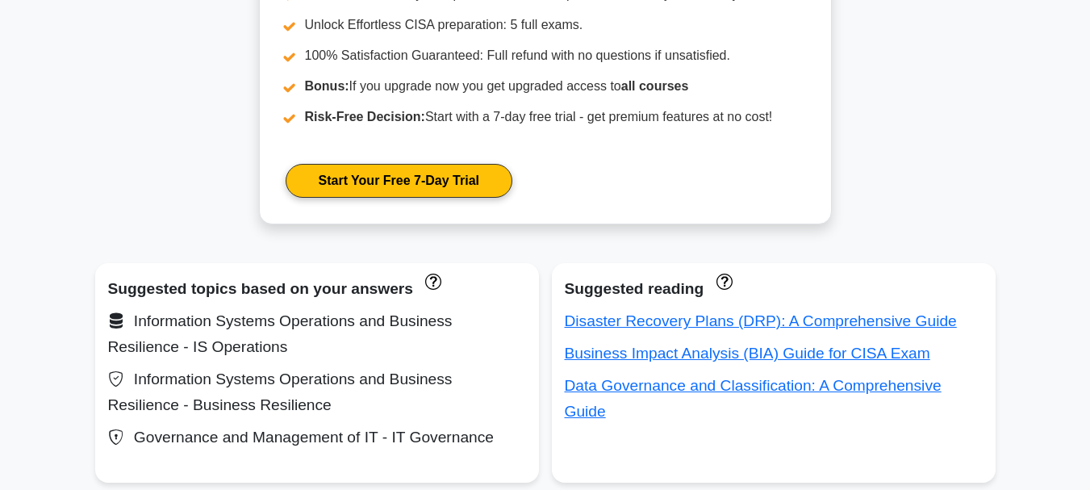
scroll to position [888, 0]
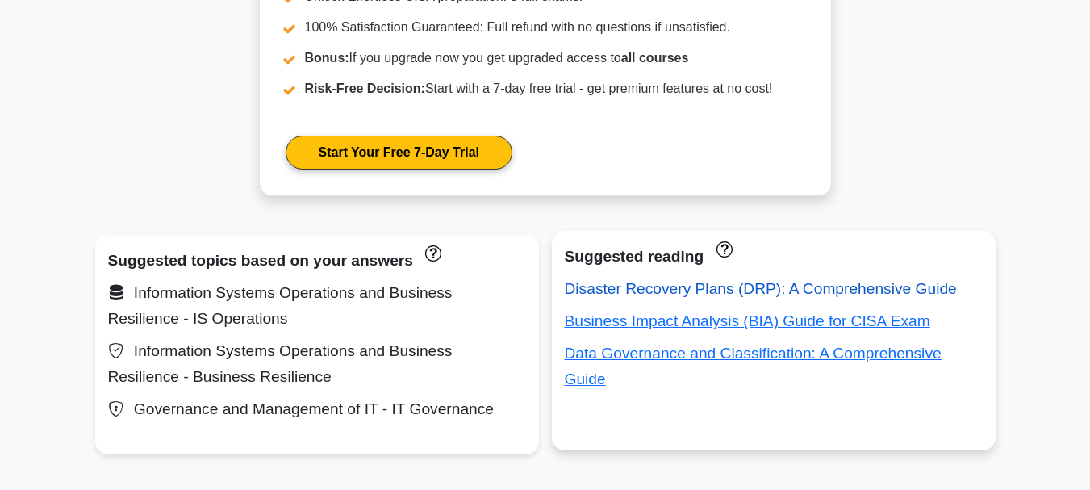
click at [617, 286] on link "Disaster Recovery Plans (DRP): A Comprehensive Guide" at bounding box center [761, 288] width 392 height 17
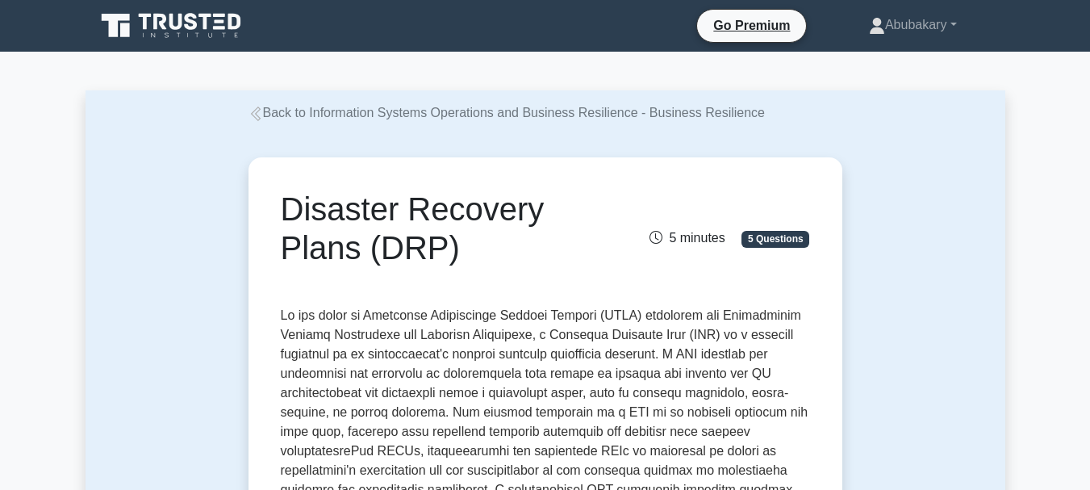
click at [436, 280] on div "Disaster Recovery Plans (DRP) 5 minutes 5 Questions" at bounding box center [545, 241] width 529 height 103
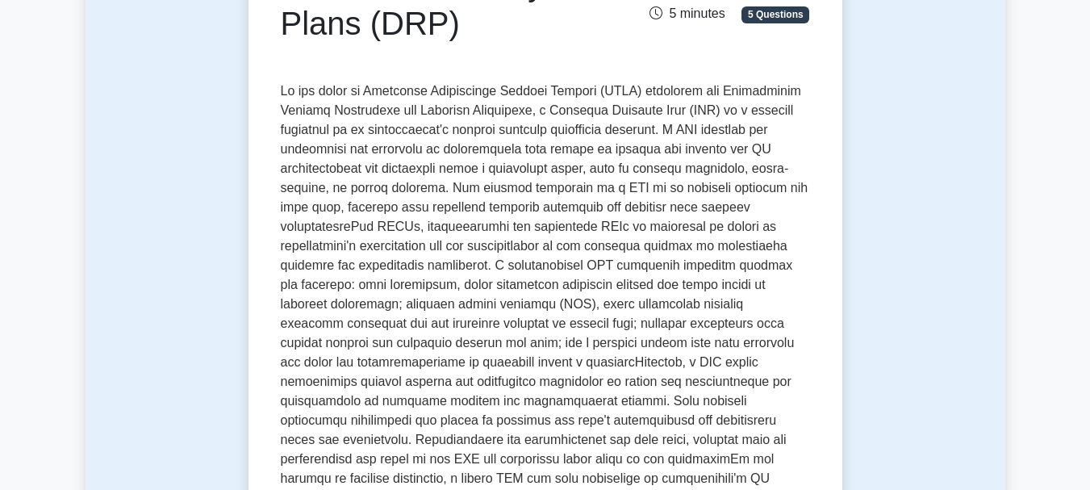
click at [424, 54] on div "Disaster Recovery Plans (DRP) 5 minutes 5 Questions" at bounding box center [545, 16] width 529 height 103
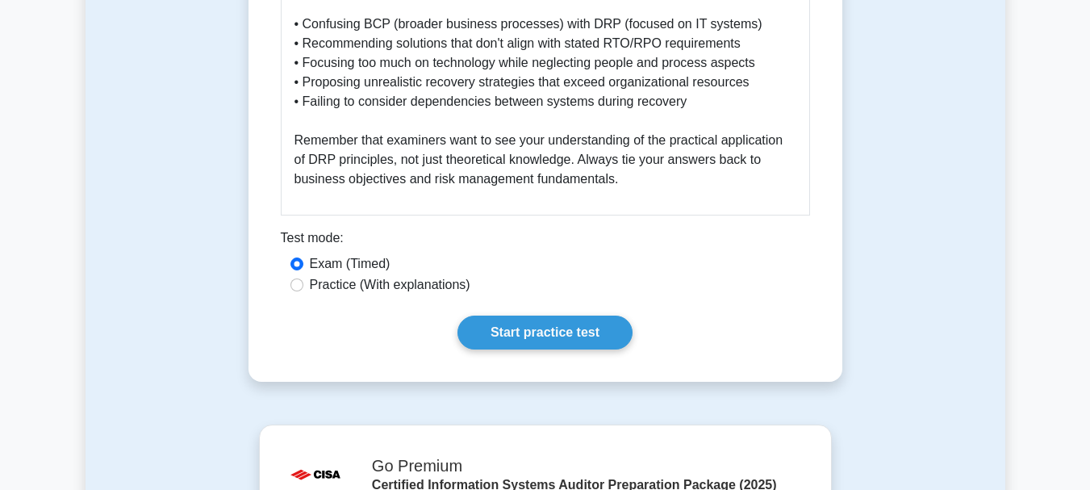
scroll to position [2500, 0]
click at [521, 315] on link "Start practice test" at bounding box center [544, 332] width 175 height 34
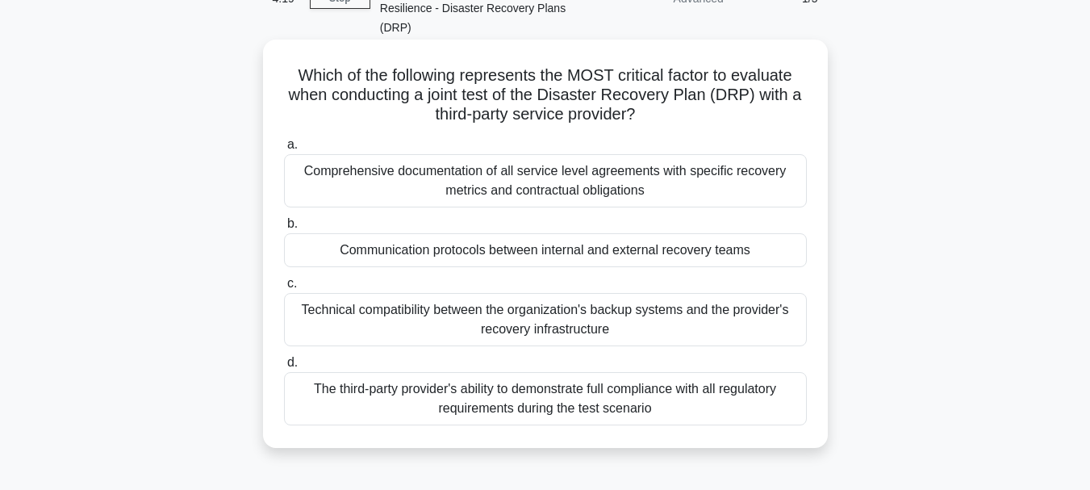
scroll to position [81, 0]
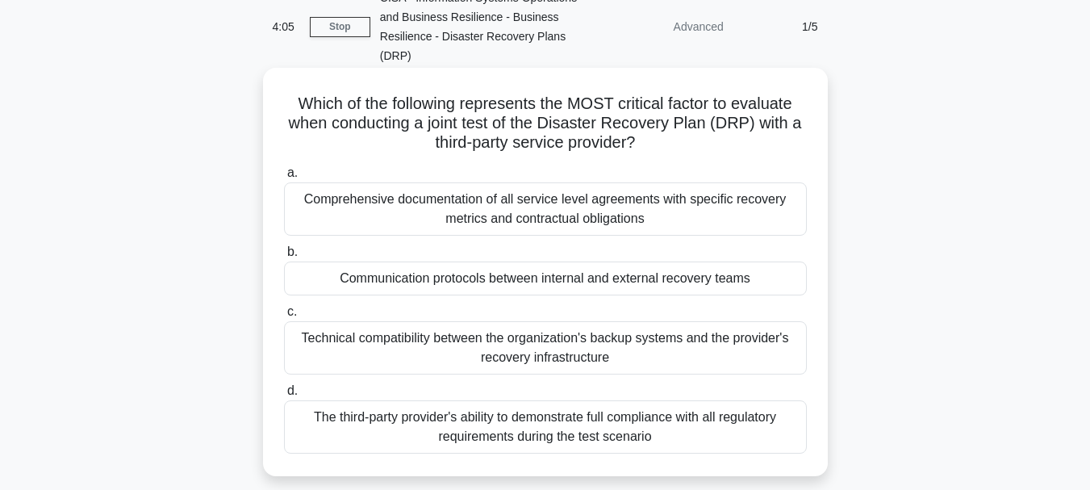
click at [592, 207] on div "Comprehensive documentation of all service level agreements with specific recov…" at bounding box center [545, 208] width 523 height 53
click at [284, 178] on input "a. Comprehensive documentation of all service level agreements with specific re…" at bounding box center [284, 173] width 0 height 10
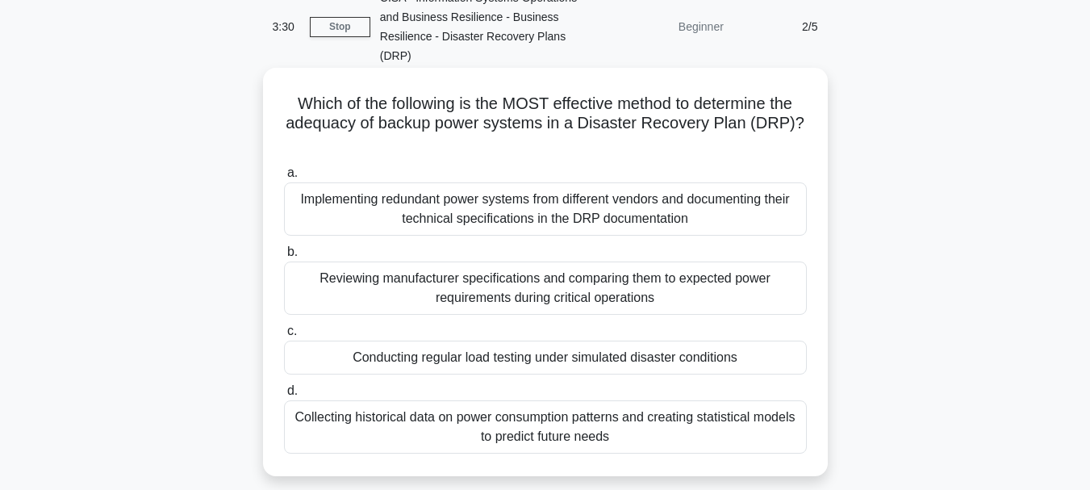
click at [512, 291] on div "Reviewing manufacturer specifications and comparing them to expected power requ…" at bounding box center [545, 287] width 523 height 53
click at [284, 257] on input "b. Reviewing manufacturer specifications and comparing them to expected power r…" at bounding box center [284, 252] width 0 height 10
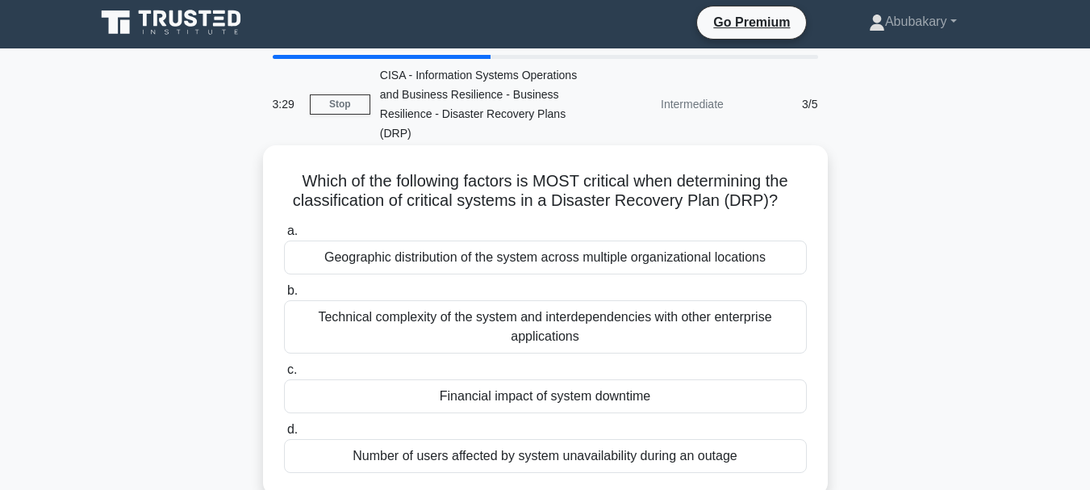
scroll to position [0, 0]
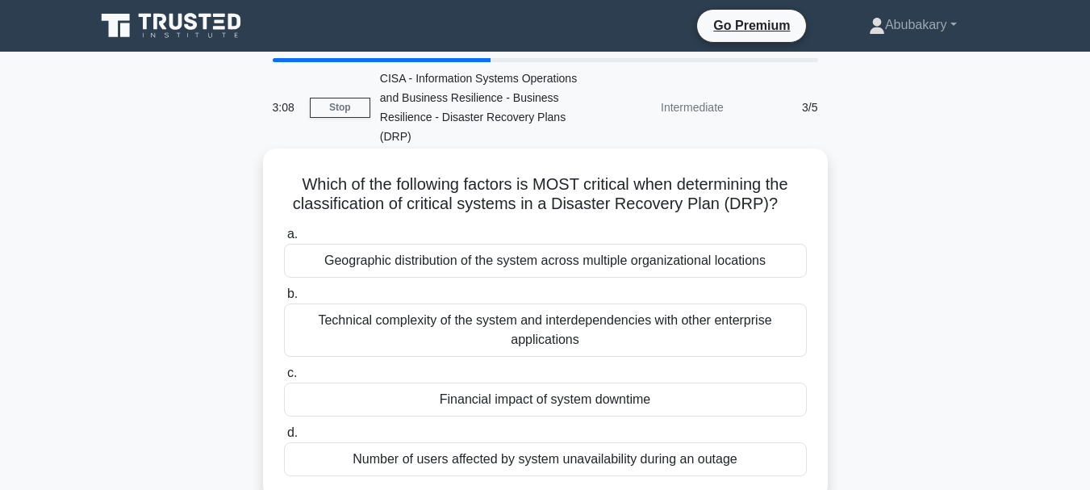
click at [487, 261] on div "Geographic distribution of the system across multiple organizational locations" at bounding box center [545, 261] width 523 height 34
click at [284, 240] on input "a. Geographic distribution of the system across multiple organizational locatio…" at bounding box center [284, 234] width 0 height 10
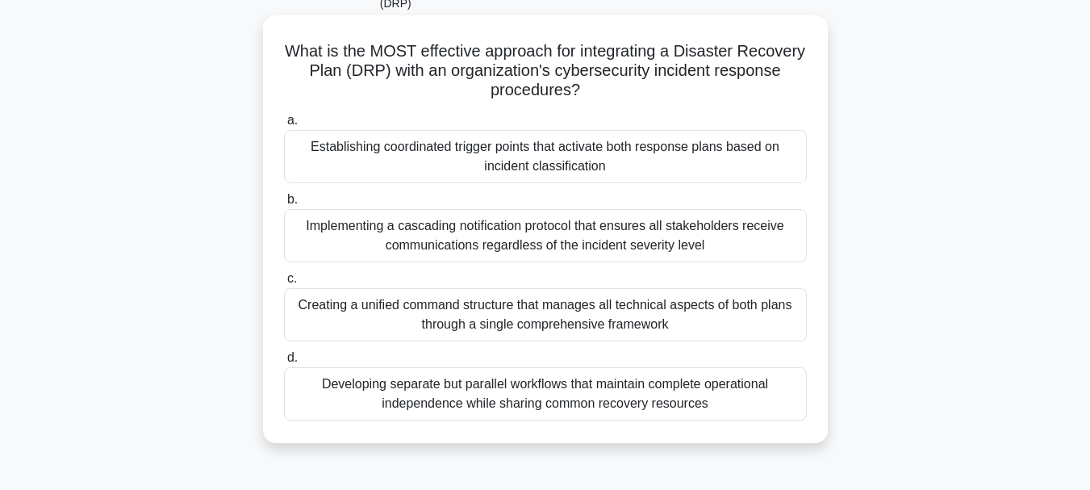
scroll to position [161, 0]
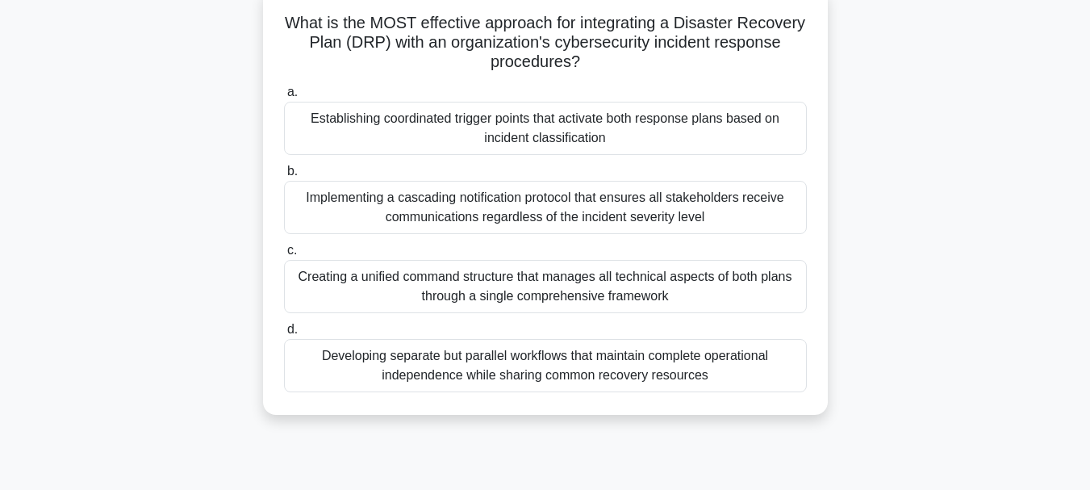
click at [477, 361] on div "Developing separate but parallel workflows that maintain complete operational i…" at bounding box center [545, 365] width 523 height 53
click at [284, 335] on input "d. Developing separate but parallel workflows that maintain complete operationa…" at bounding box center [284, 329] width 0 height 10
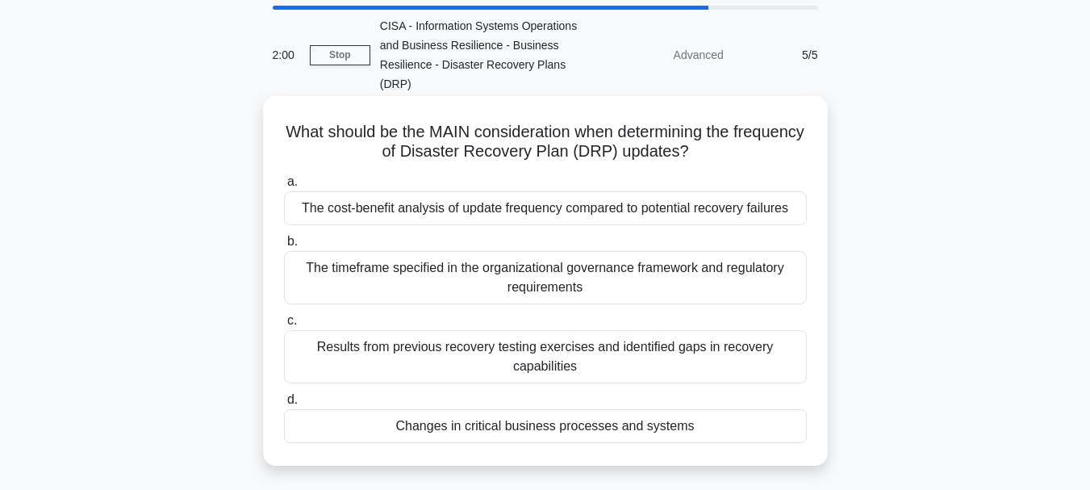
scroll to position [81, 0]
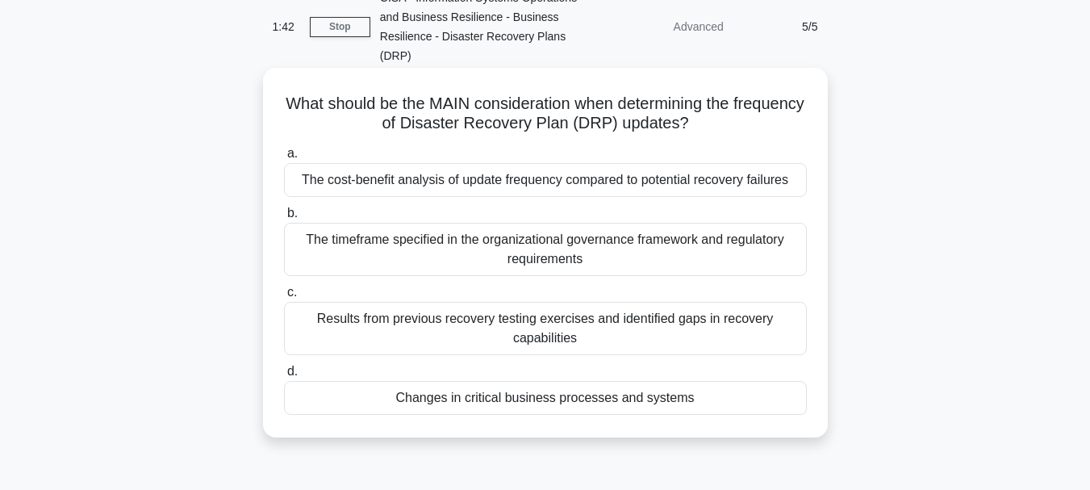
click at [534, 399] on div "Changes in critical business processes and systems" at bounding box center [545, 398] width 523 height 34
click at [284, 377] on input "d. Changes in critical business processes and systems" at bounding box center [284, 371] width 0 height 10
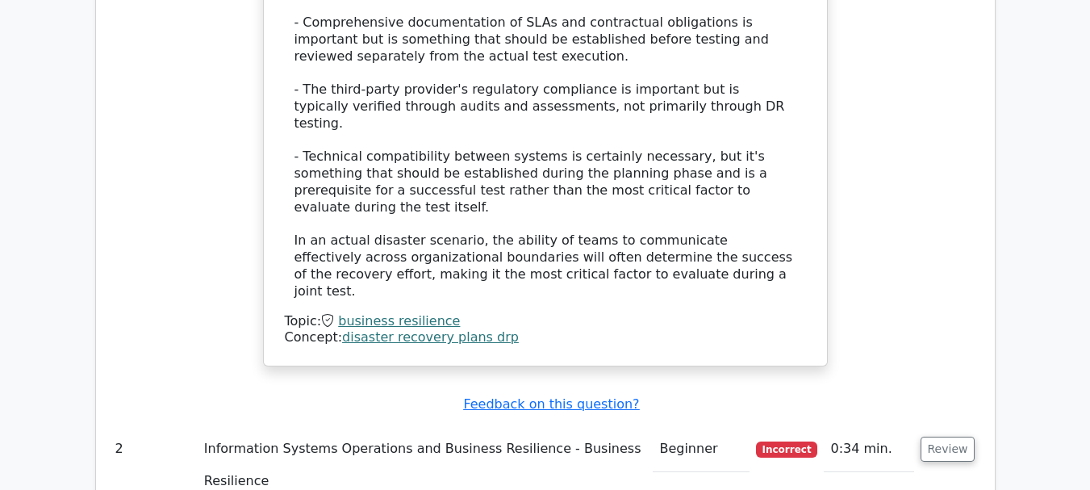
scroll to position [2017, 0]
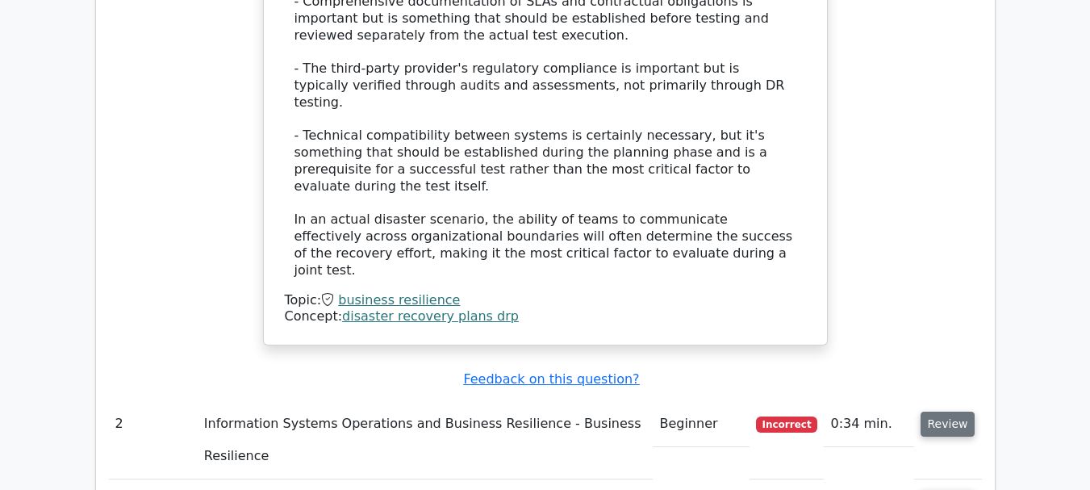
click at [949, 411] on button "Review" at bounding box center [948, 423] width 55 height 25
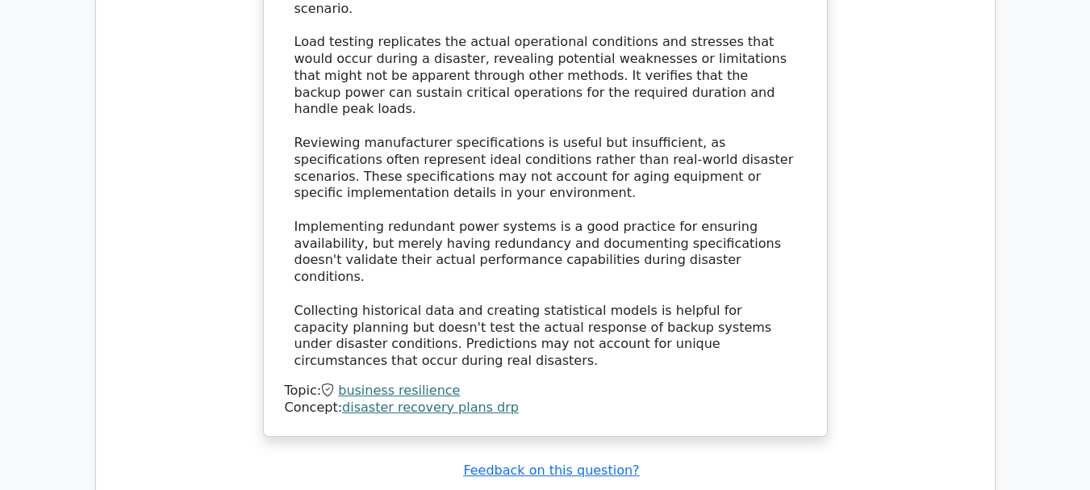
scroll to position [2985, 0]
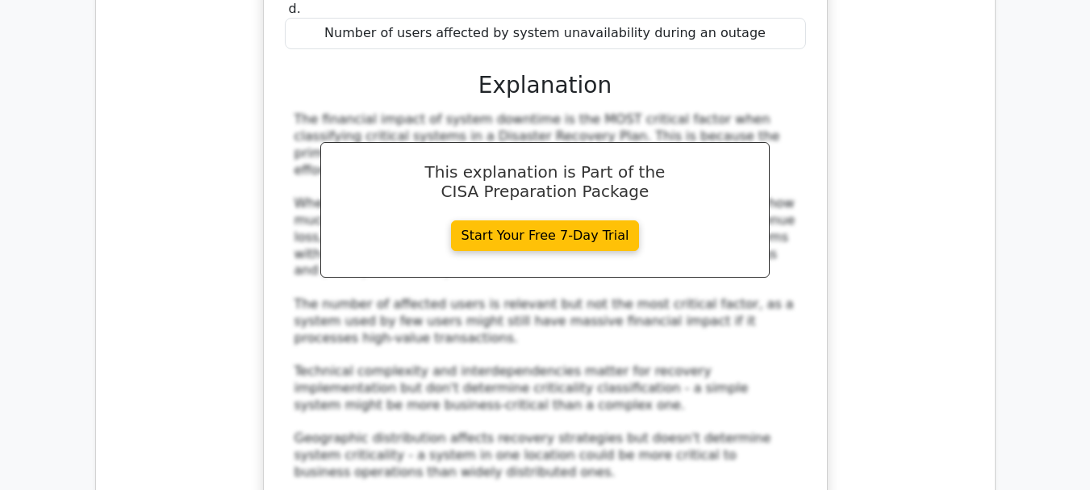
scroll to position [3873, 0]
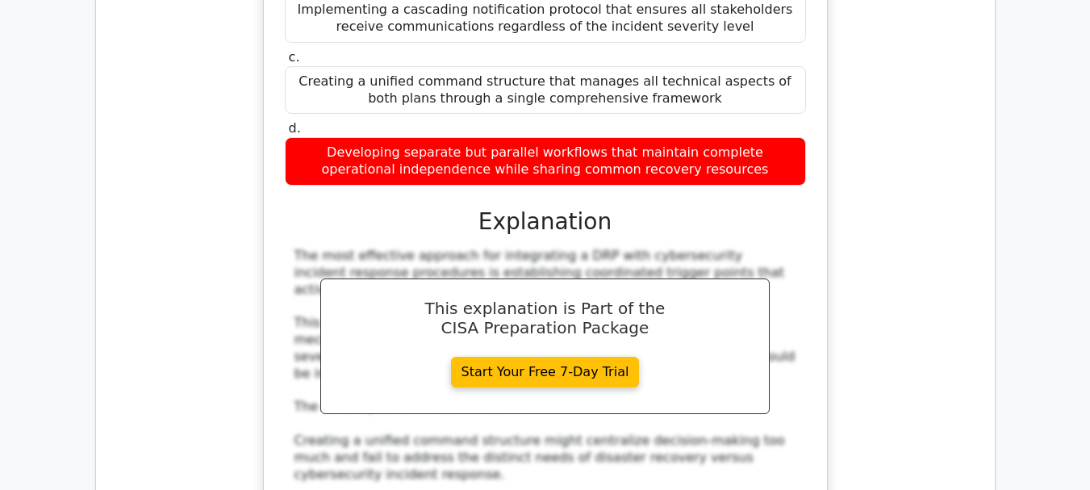
scroll to position [4922, 0]
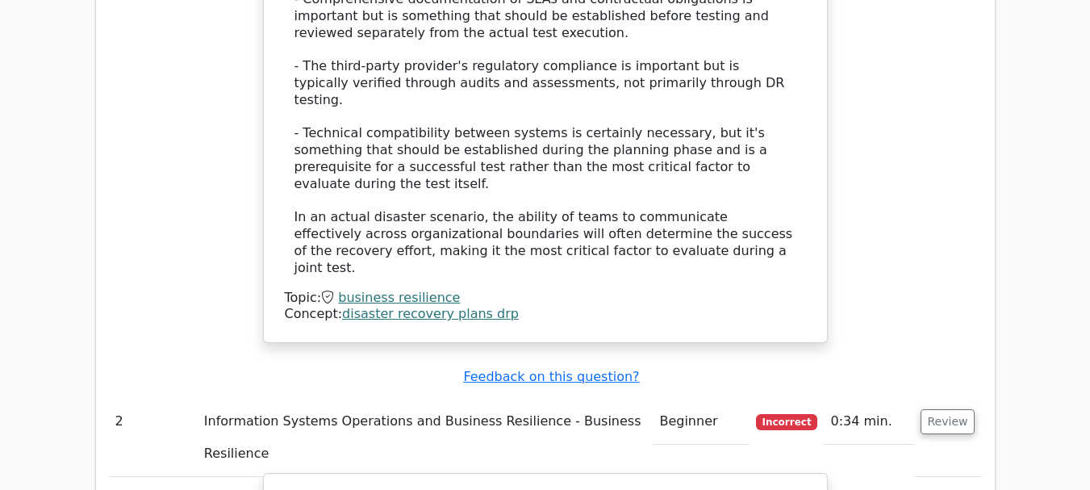
scroll to position [2098, 0]
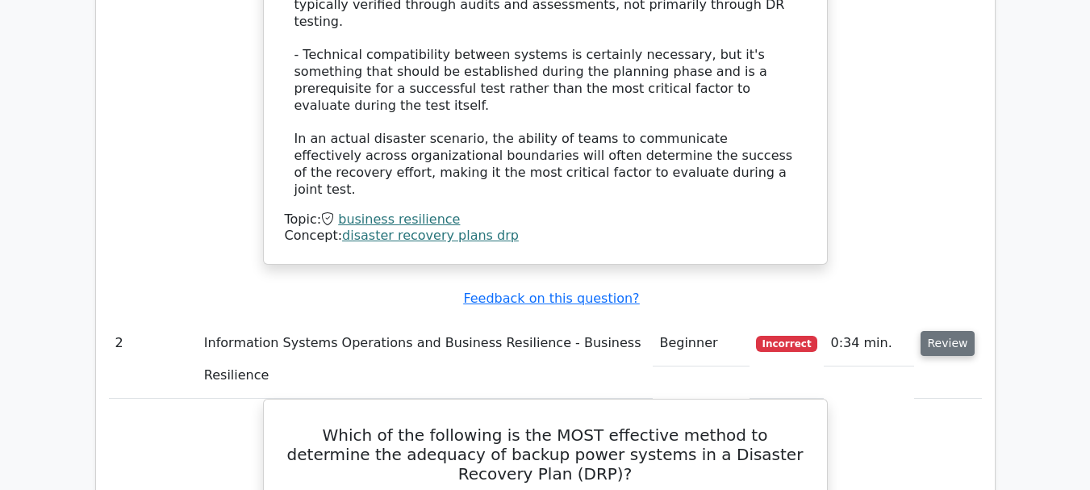
click at [929, 331] on button "Review" at bounding box center [948, 343] width 55 height 25
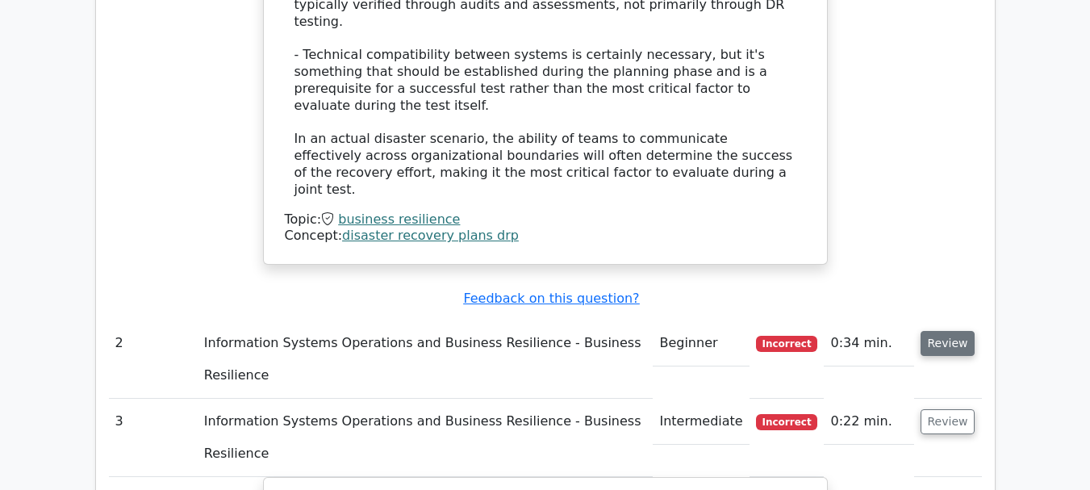
click at [949, 331] on button "Review" at bounding box center [948, 343] width 55 height 25
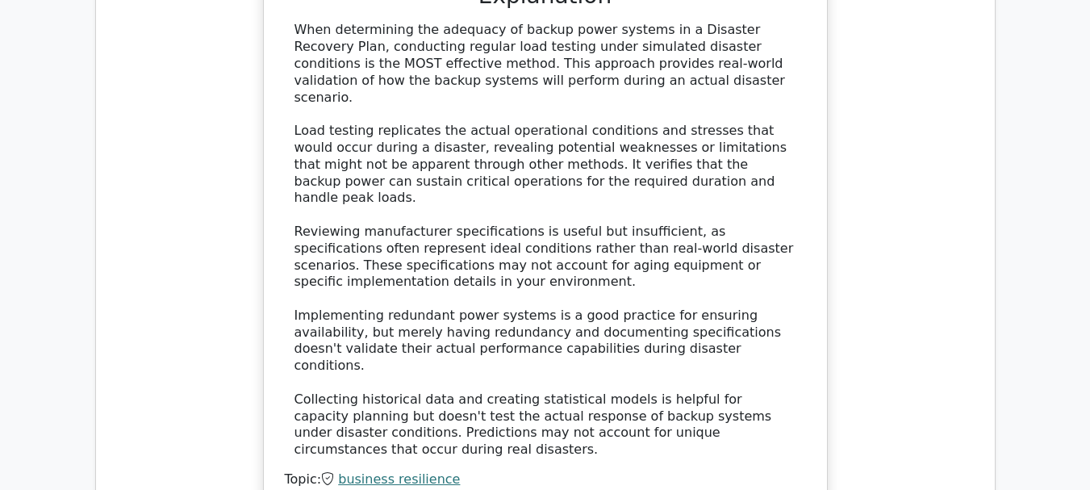
scroll to position [2905, 0]
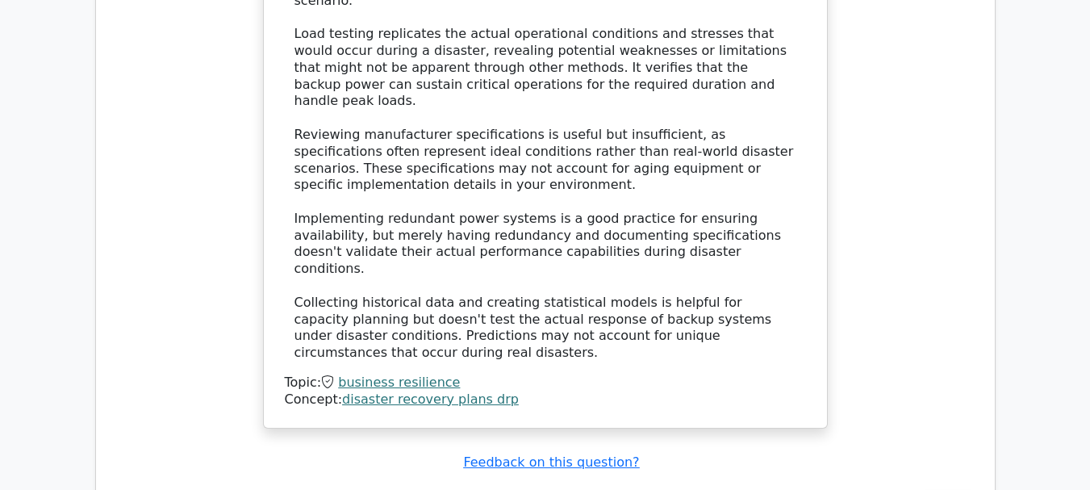
scroll to position [2985, 0]
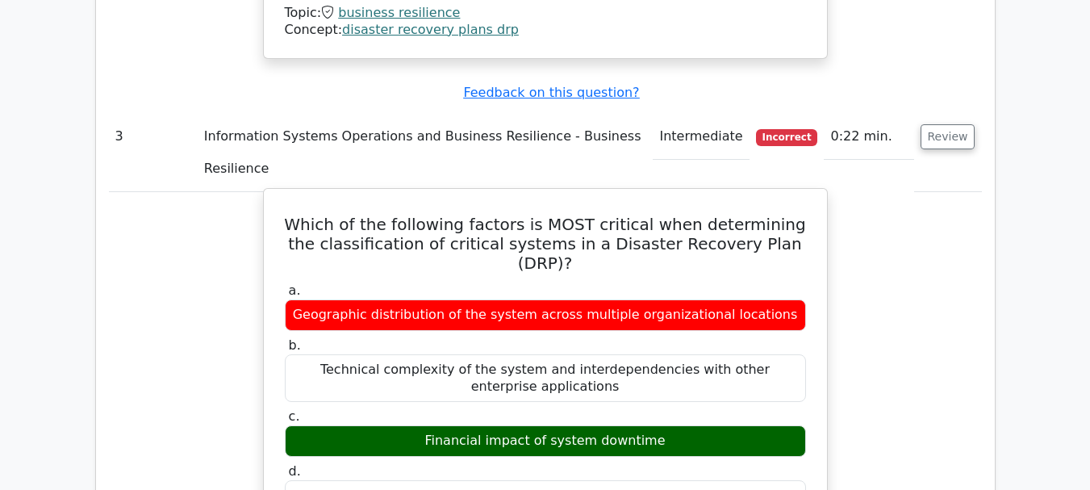
scroll to position [3389, 0]
